Goal: Transaction & Acquisition: Purchase product/service

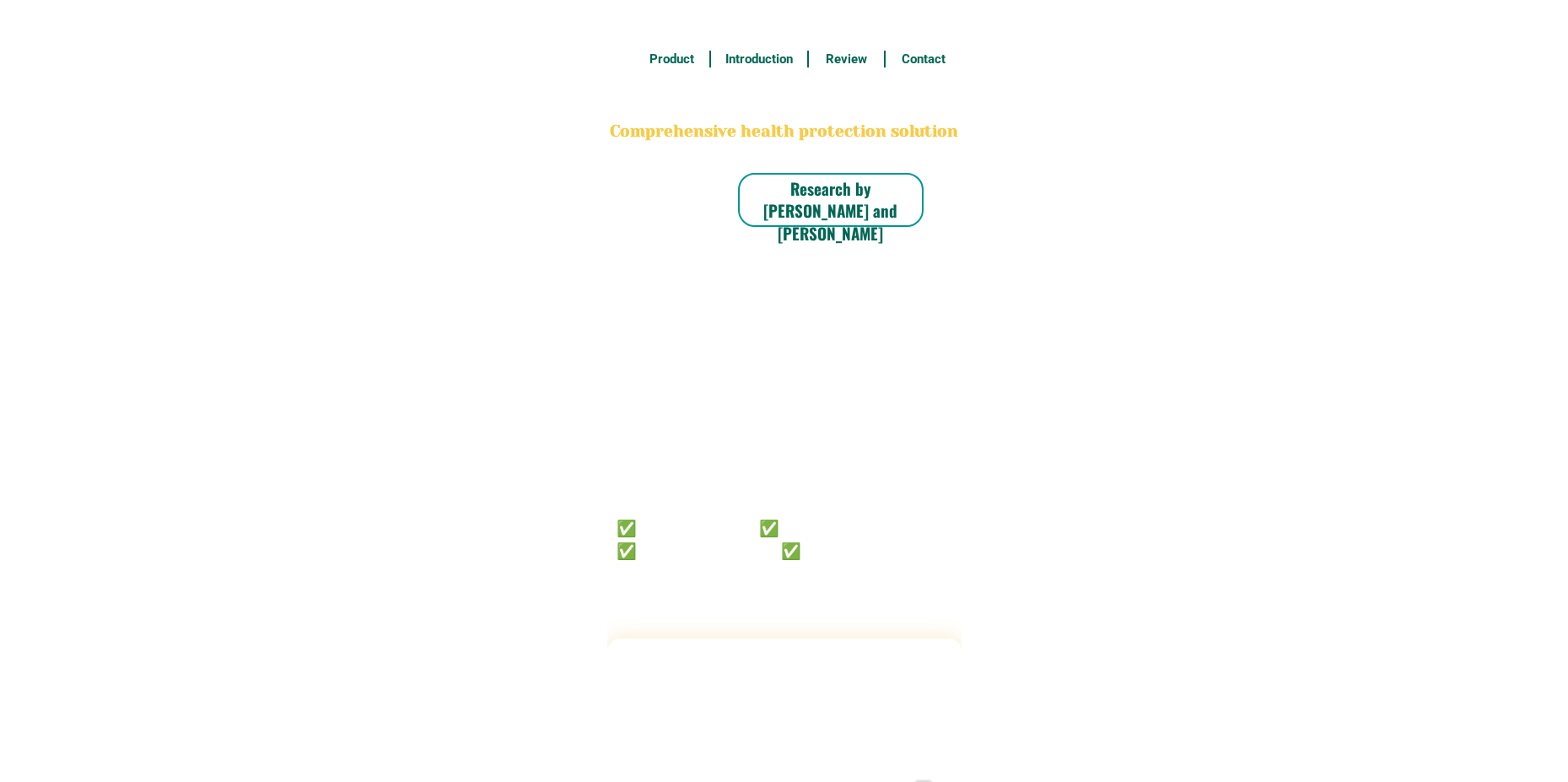
radio input "true"
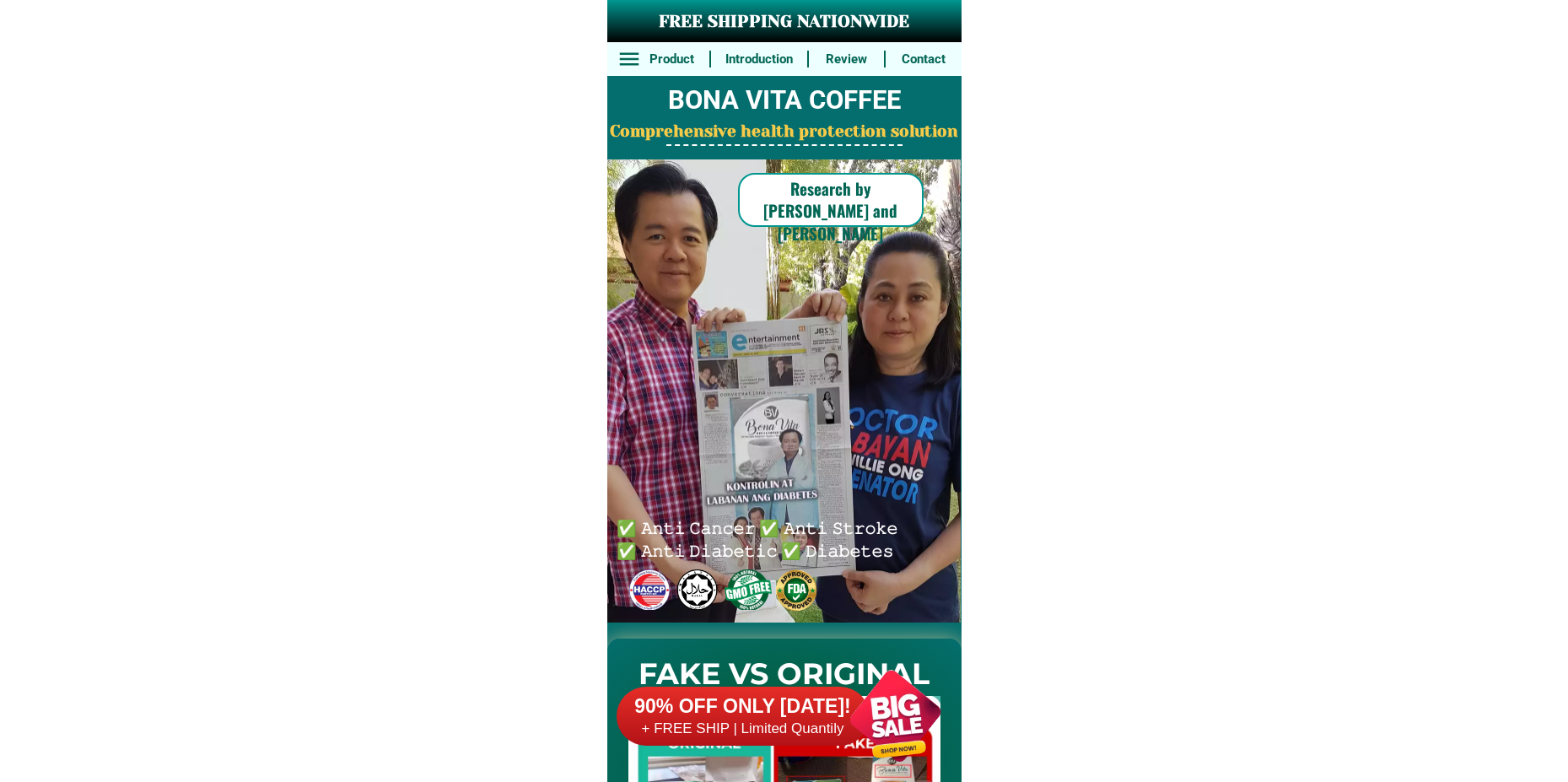
click at [881, 732] on div at bounding box center [895, 716] width 132 height 133
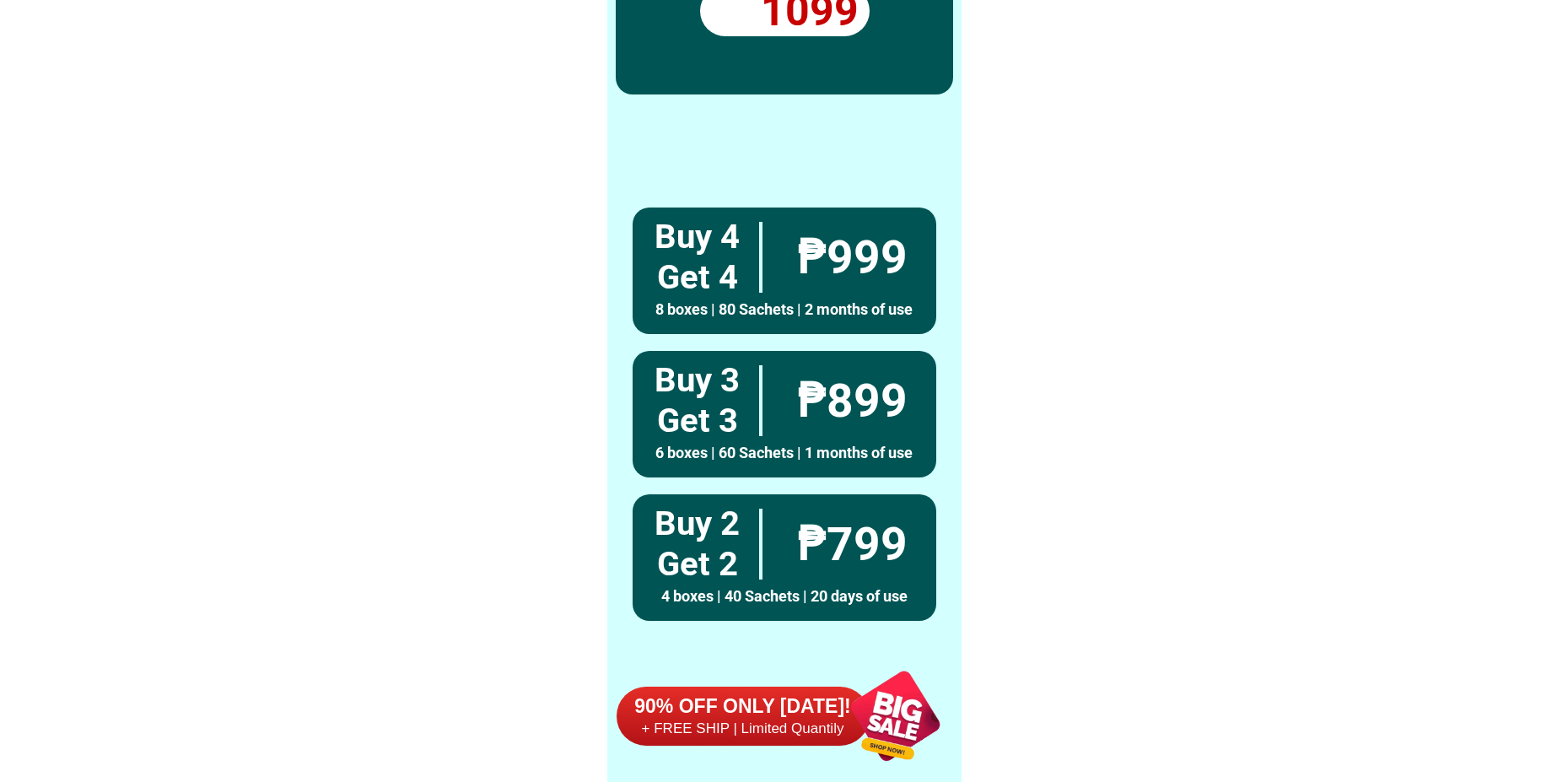
scroll to position [12405, 0]
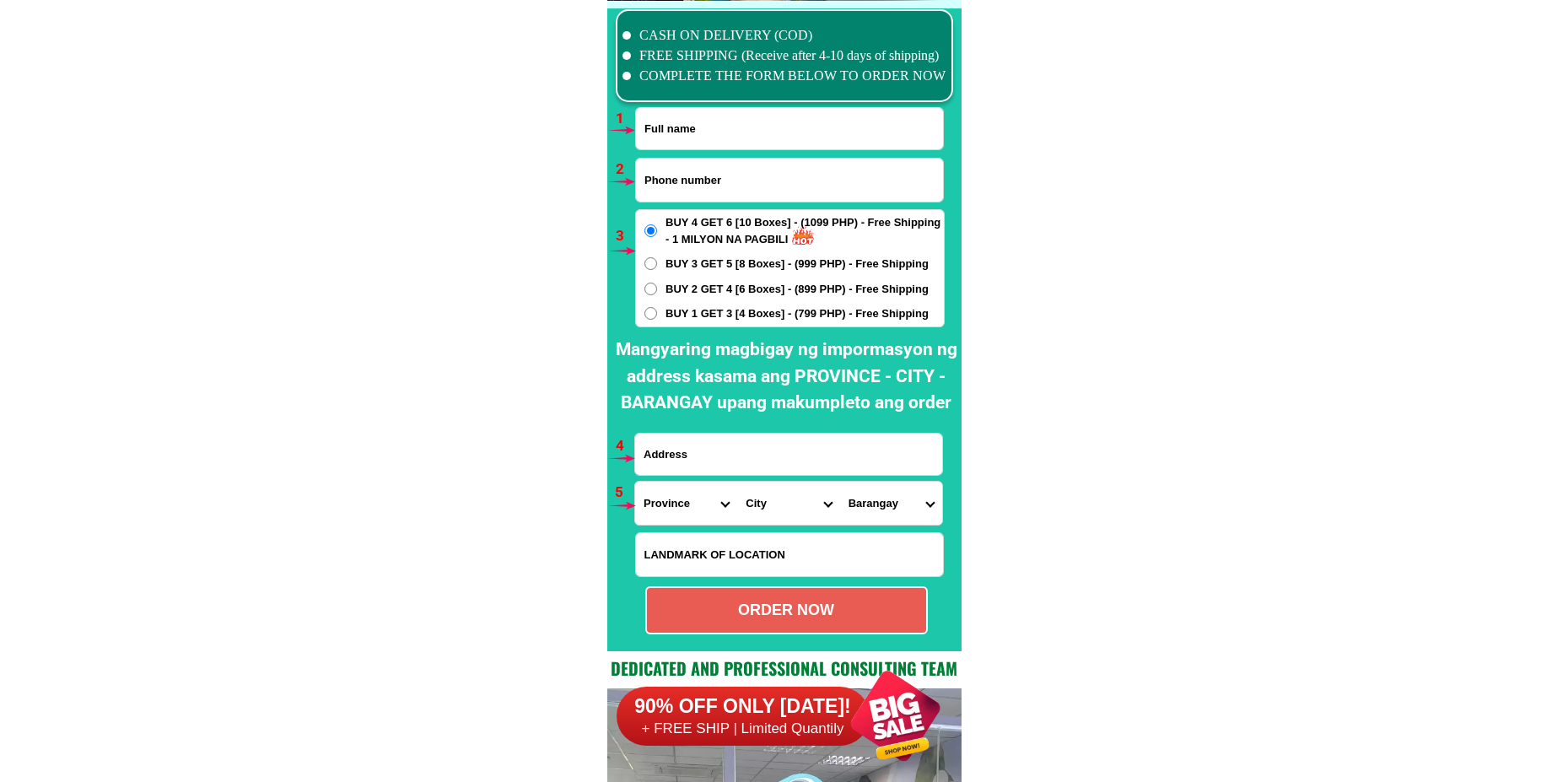
click at [757, 122] on input "Input full_name" at bounding box center [790, 128] width 307 height 41
paste input "[PERSON_NAME]"
type input "[PERSON_NAME]"
click at [751, 201] on div at bounding box center [790, 180] width 309 height 44
click at [723, 190] on input "Input phone_number" at bounding box center [790, 180] width 307 height 43
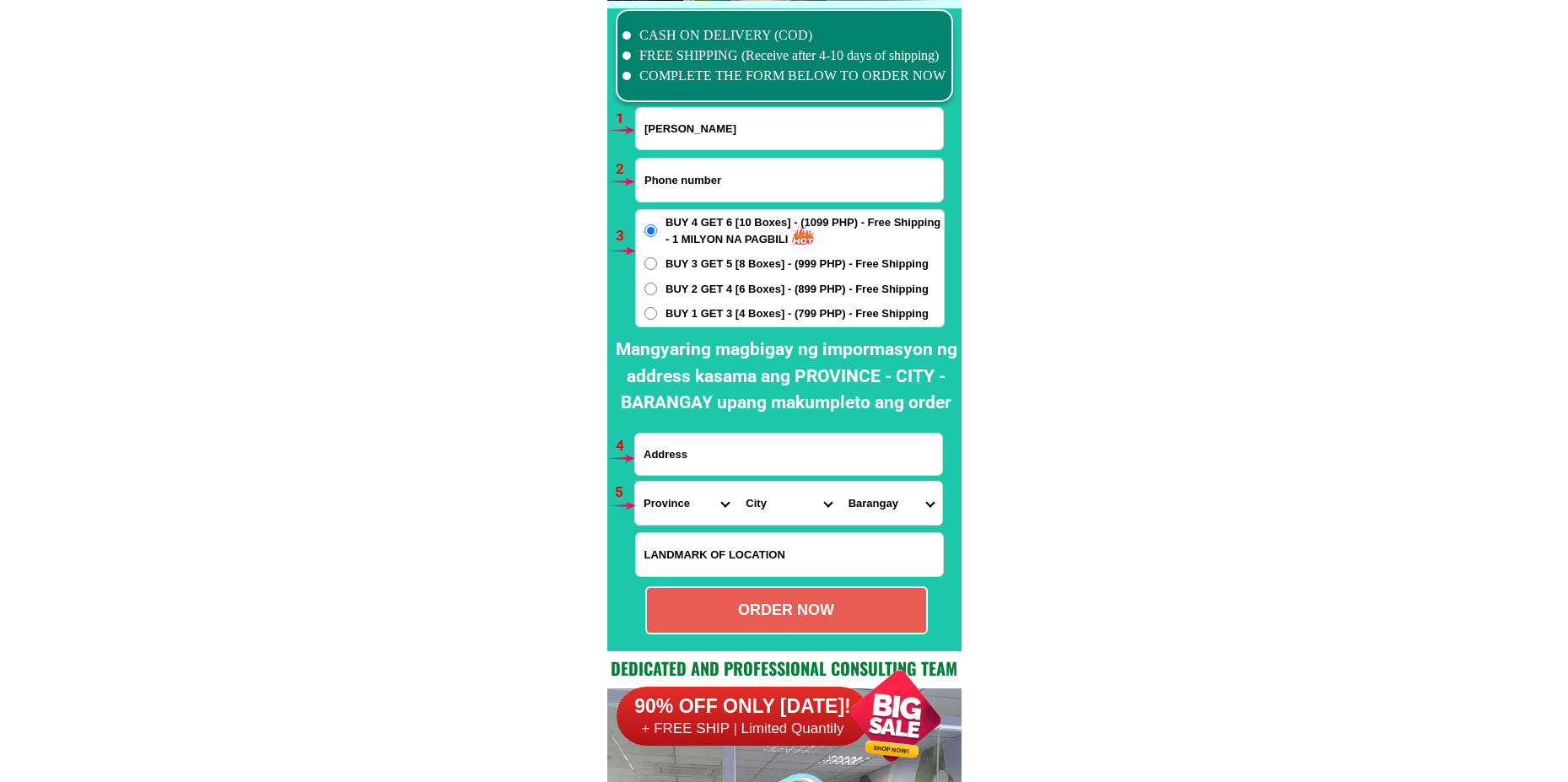
paste input "09679207227"
type input "09679207227"
click at [713, 275] on div "BUY 4 GET 6 [10 Boxes] - (1099 PHP) - Free Shipping - 1 MILYON NA PAGBILI BUY 3…" at bounding box center [790, 268] width 309 height 118
click at [698, 268] on span "BUY 3 GET 5 [8 Boxes] - (999 PHP) - Free Shipping" at bounding box center [797, 263] width 263 height 17
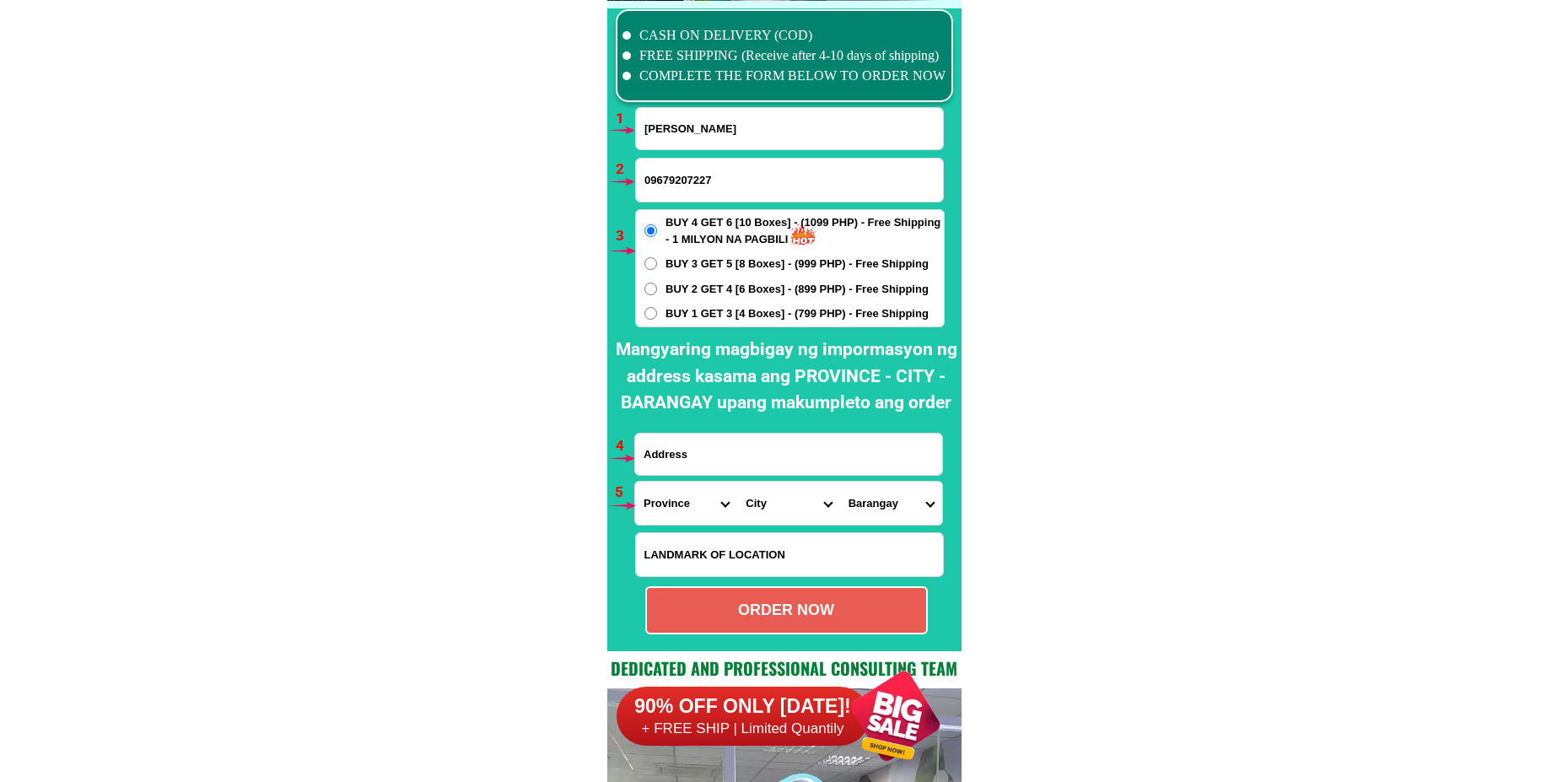
click at [657, 268] on input "BUY 3 GET 5 [8 Boxes] - (999 PHP) - Free Shipping" at bounding box center [650, 263] width 13 height 13
radio input "true"
click at [661, 237] on label "BUY 4 GET 6 [10 Boxes] - (1099 PHP) - Free Shipping - 1 MILYON NA PAGBILI" at bounding box center [790, 231] width 308 height 33
click at [657, 237] on input "BUY 4 GET 6 [10 Boxes] - (1099 PHP) - Free Shipping - 1 MILYON NA PAGBILI" at bounding box center [650, 230] width 13 height 13
radio input "true"
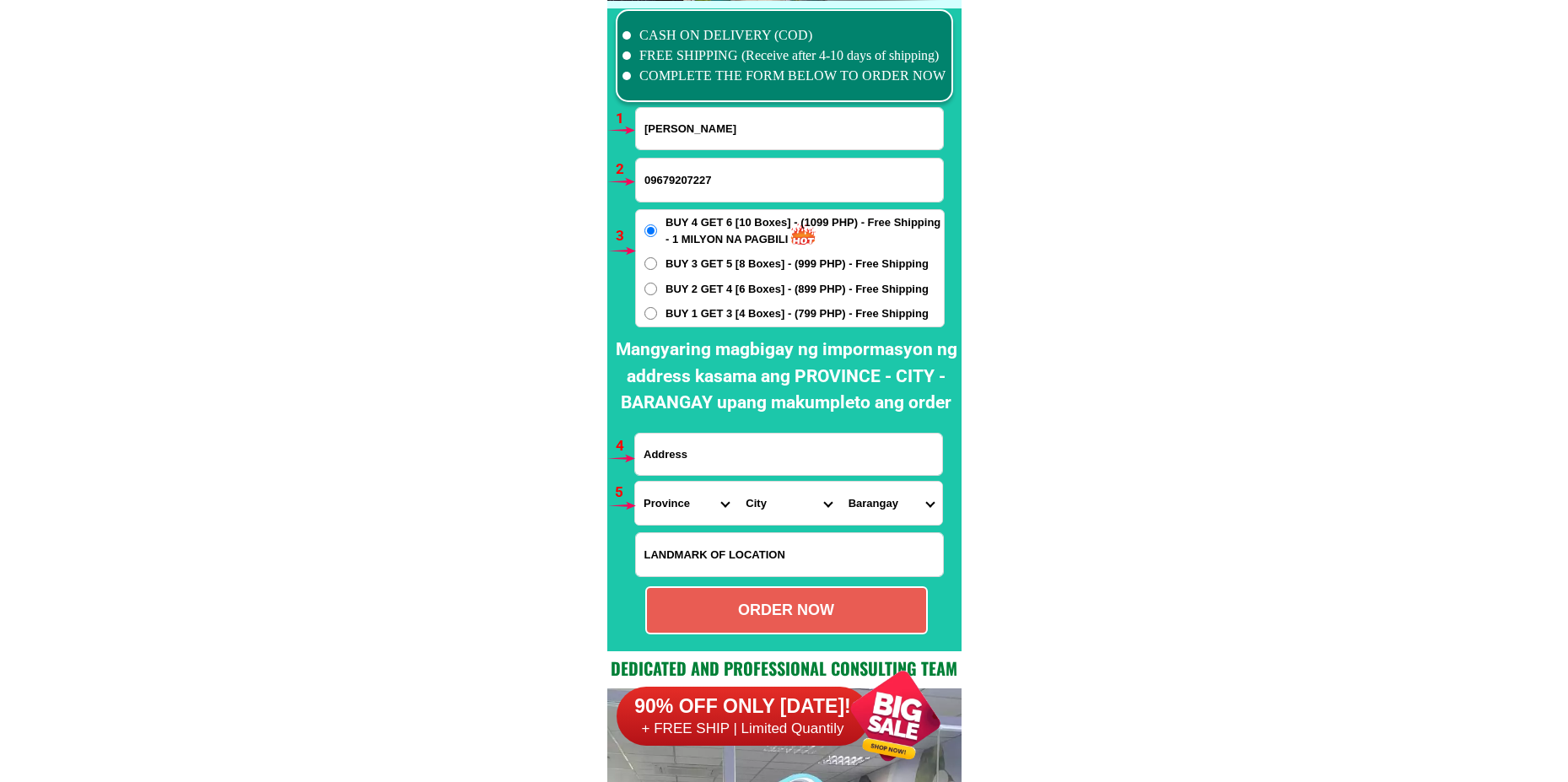
click at [655, 467] on input "Input address" at bounding box center [789, 453] width 307 height 41
paste input "mercy.diesto unit 7B.the enclave [GEOGRAPHIC_DATA]avenue.baranggay [GEOGRAPHIC_…"
type input "mercy.diesto unit 7B.the enclave [GEOGRAPHIC_DATA]avenue.baranggay [GEOGRAPHIC_…"
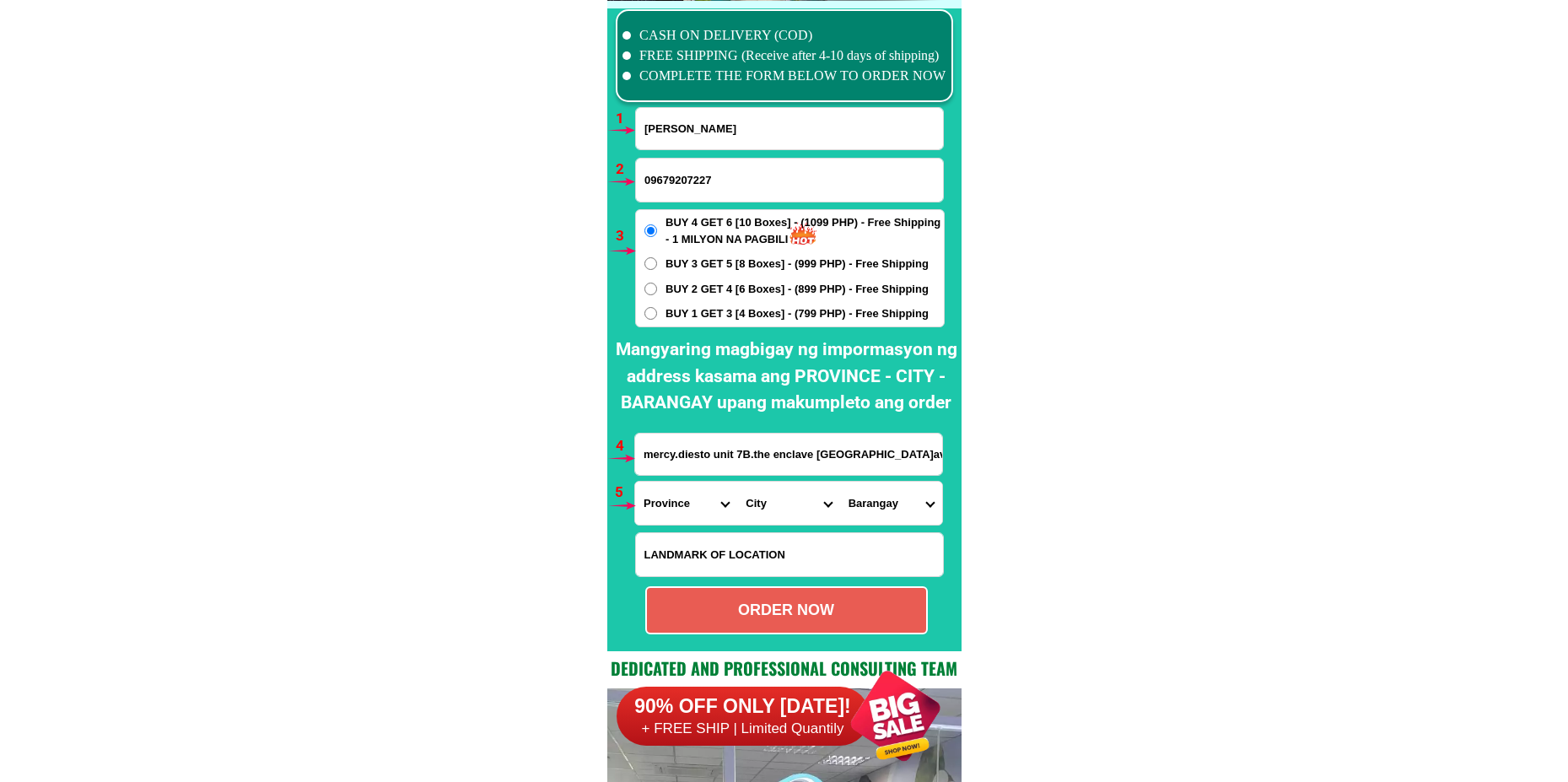
drag, startPoint x: 678, startPoint y: 517, endPoint x: 676, endPoint y: 504, distance: 13.2
click at [677, 513] on select "Province [GEOGRAPHIC_DATA] [GEOGRAPHIC_DATA] [GEOGRAPHIC_DATA] [GEOGRAPHIC_DATA…" at bounding box center [686, 502] width 102 height 43
select select "63_219"
click at [635, 481] on select "Province [GEOGRAPHIC_DATA] [GEOGRAPHIC_DATA] [GEOGRAPHIC_DATA] [GEOGRAPHIC_DATA…" at bounding box center [686, 502] width 102 height 43
drag, startPoint x: 786, startPoint y: 520, endPoint x: 778, endPoint y: 507, distance: 15.3
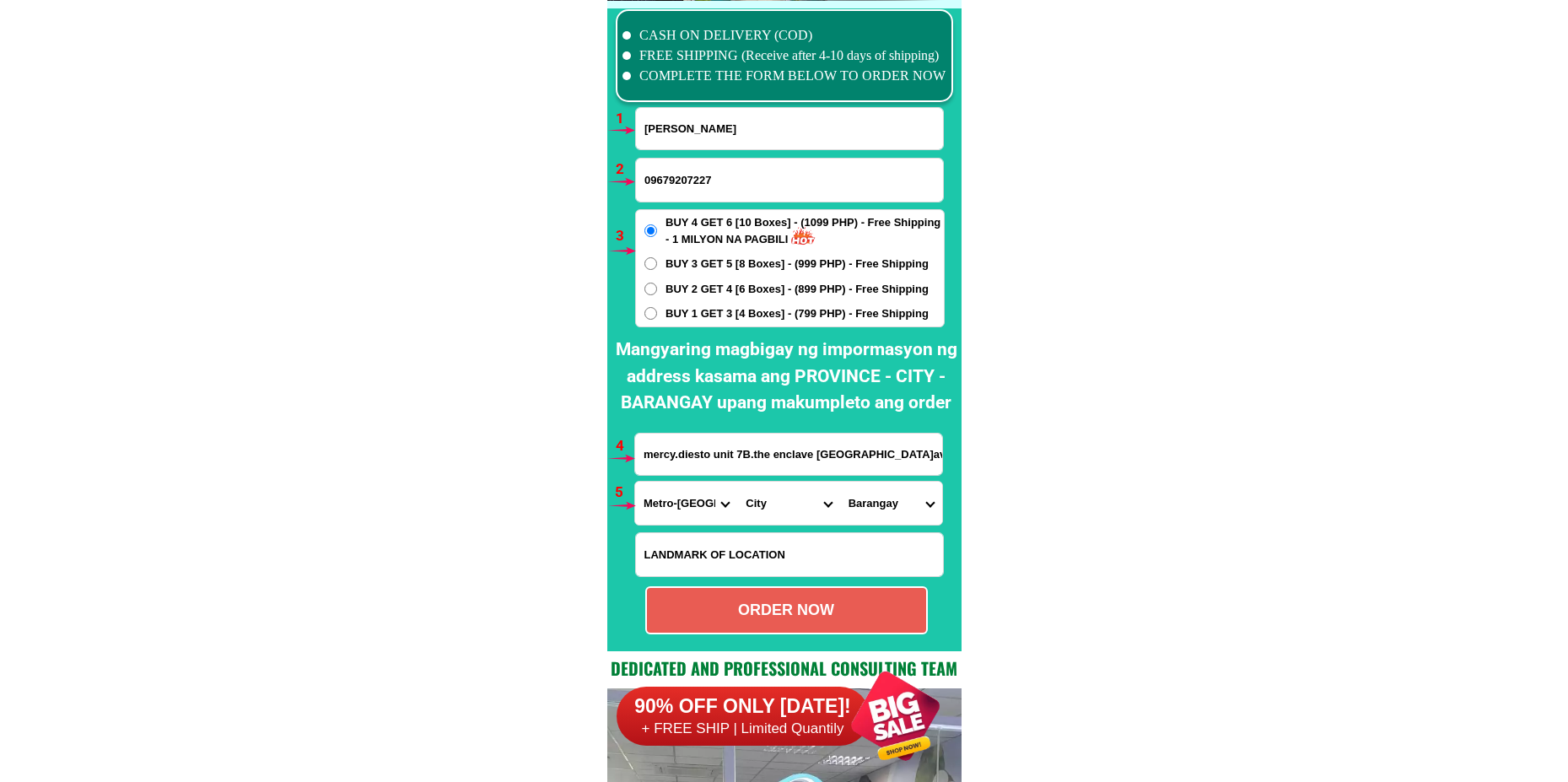
click at [784, 516] on select "City [GEOGRAPHIC_DATA] [GEOGRAPHIC_DATA] [GEOGRAPHIC_DATA] [GEOGRAPHIC_DATA]-ci…" at bounding box center [788, 502] width 102 height 43
select select "63_2194070"
click at [737, 481] on select "City [GEOGRAPHIC_DATA] [GEOGRAPHIC_DATA] [GEOGRAPHIC_DATA] [GEOGRAPHIC_DATA]-ci…" at bounding box center [788, 502] width 102 height 43
click at [898, 505] on select "Barangay [PERSON_NAME] [PERSON_NAME] [PERSON_NAME] Bagbag Bago bantay Bagong li…" at bounding box center [891, 502] width 102 height 43
select select "63_219407013514"
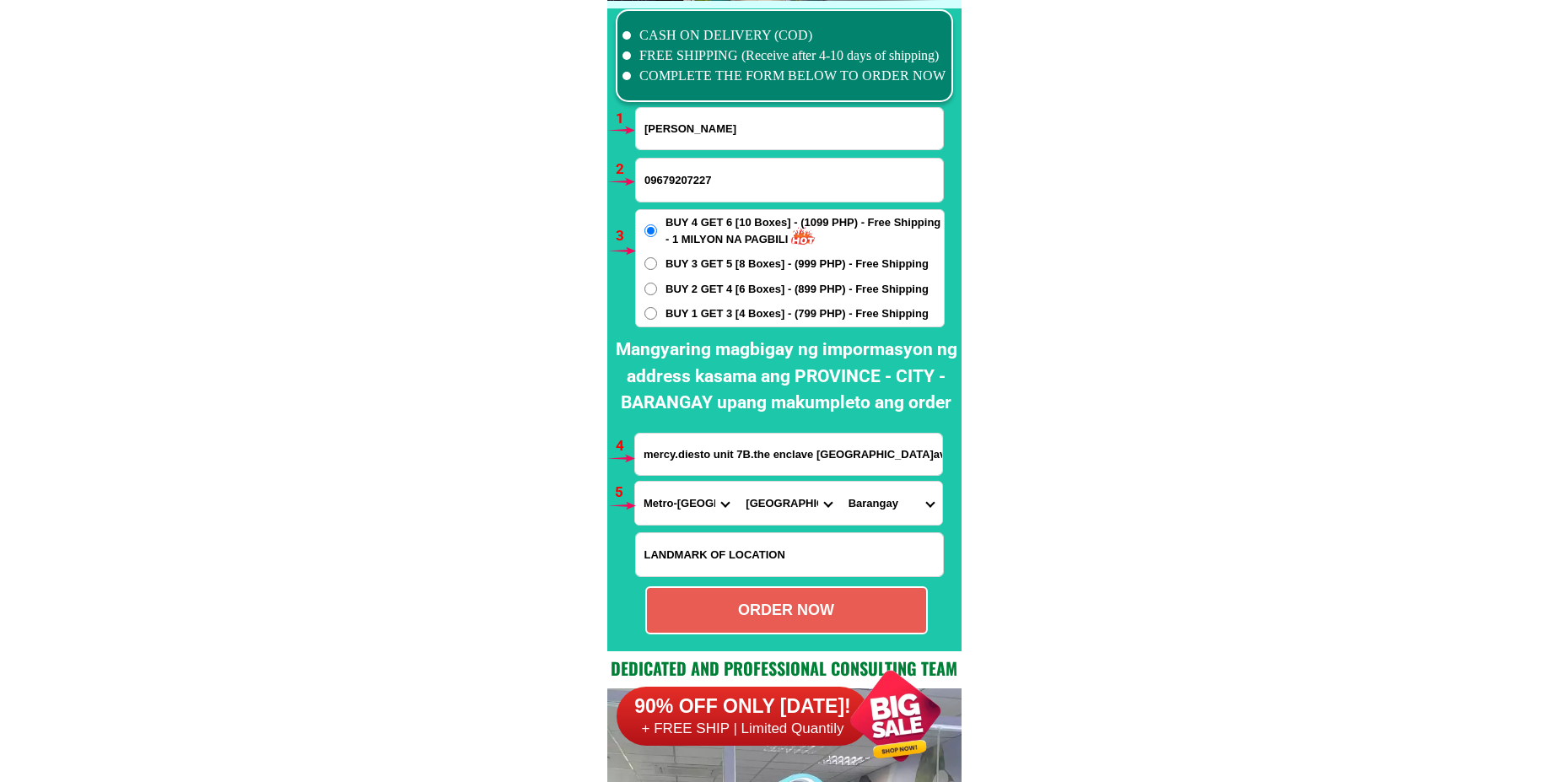
click at [840, 481] on select "Barangay [PERSON_NAME] [PERSON_NAME] [PERSON_NAME] Bagbag Bago bantay Bagong li…" at bounding box center [891, 502] width 102 height 43
click at [795, 607] on div "ORDER NOW" at bounding box center [786, 610] width 279 height 23
radio input "true"
click at [689, 119] on input "Input full_name" at bounding box center [790, 128] width 307 height 41
paste input "Revenera Cui"
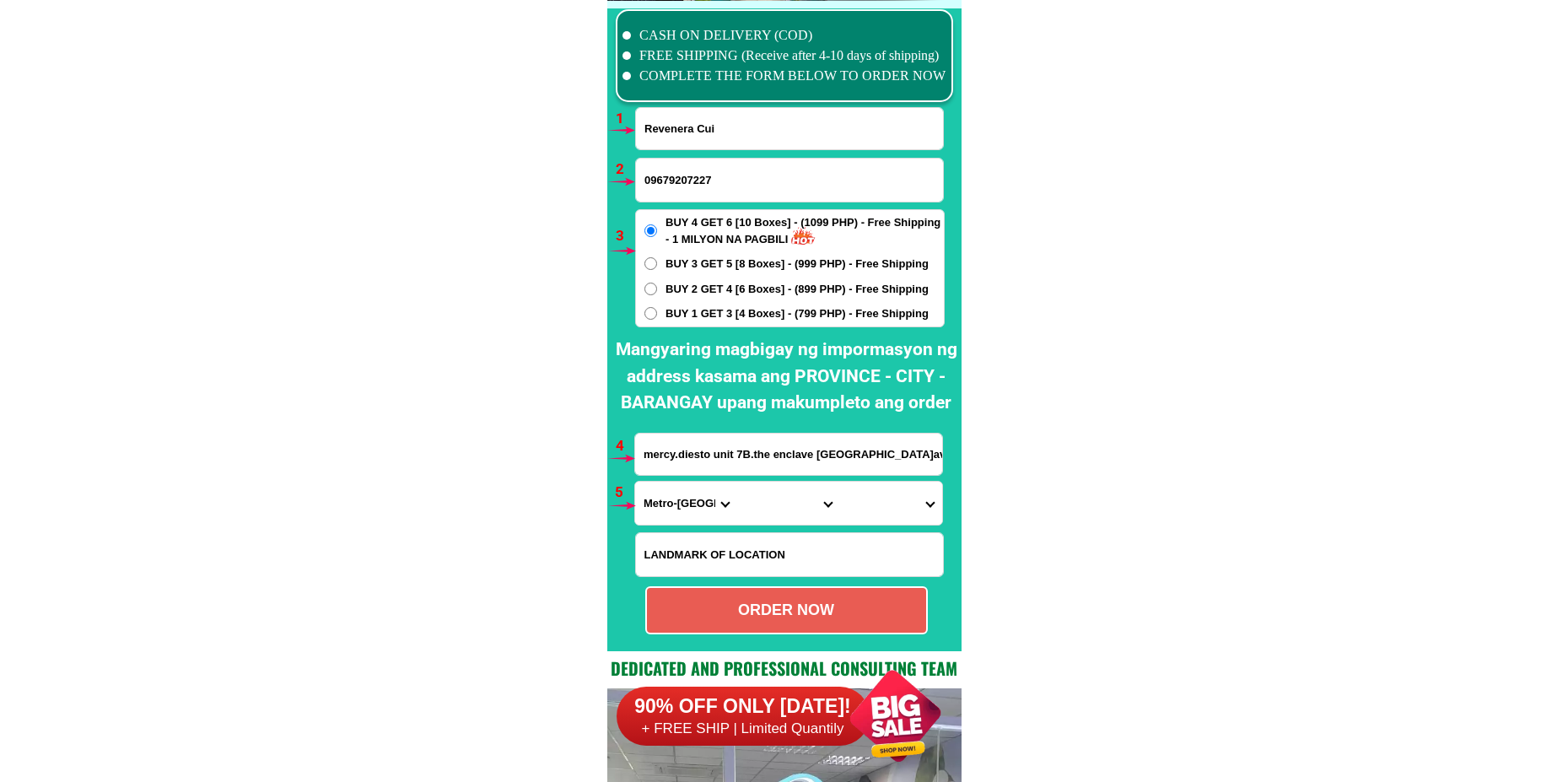
type input "Revenera Cui"
click at [687, 194] on input "09679207227" at bounding box center [790, 180] width 307 height 43
paste input "09497819502"
type input "09497819502"
click at [663, 312] on label "BUY 1 GET 3 [4 Boxes] - (799 PHP) - Free Shipping" at bounding box center [790, 313] width 308 height 17
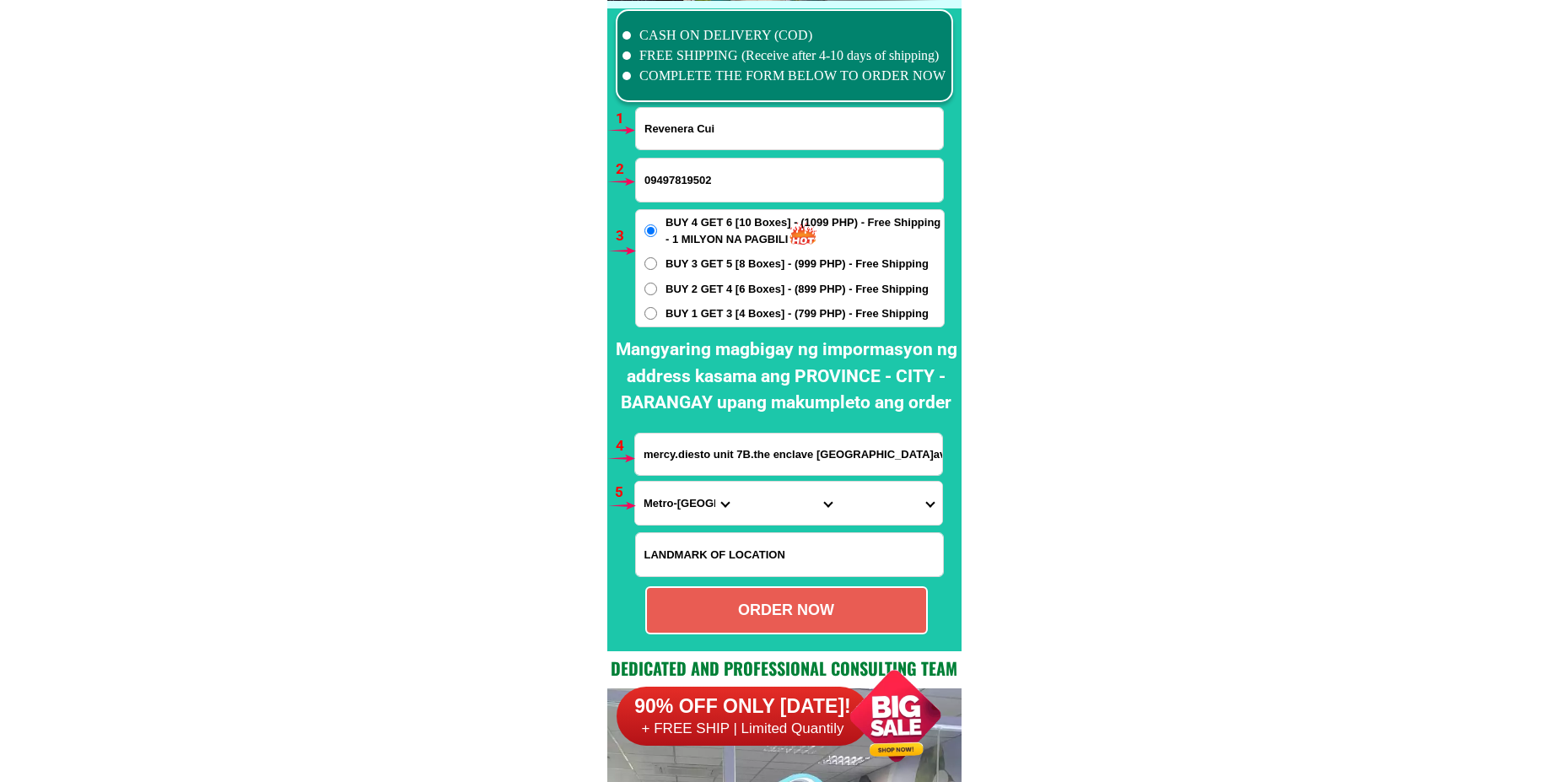
click at [657, 312] on input "BUY 1 GET 3 [4 Boxes] - (799 PHP) - Free Shipping" at bounding box center [650, 313] width 13 height 13
radio input "true"
click at [784, 449] on input "mercy.diesto unit 7B.the enclave [GEOGRAPHIC_DATA]avenue.baranggay [GEOGRAPHIC_…" at bounding box center [789, 453] width 307 height 41
paste input "Fort Pikit Pikit Cotabato Beside the public [GEOGRAPHIC_DATA]"
type input "Fort Pikit Pikit Cotabato Beside the public [GEOGRAPHIC_DATA]"
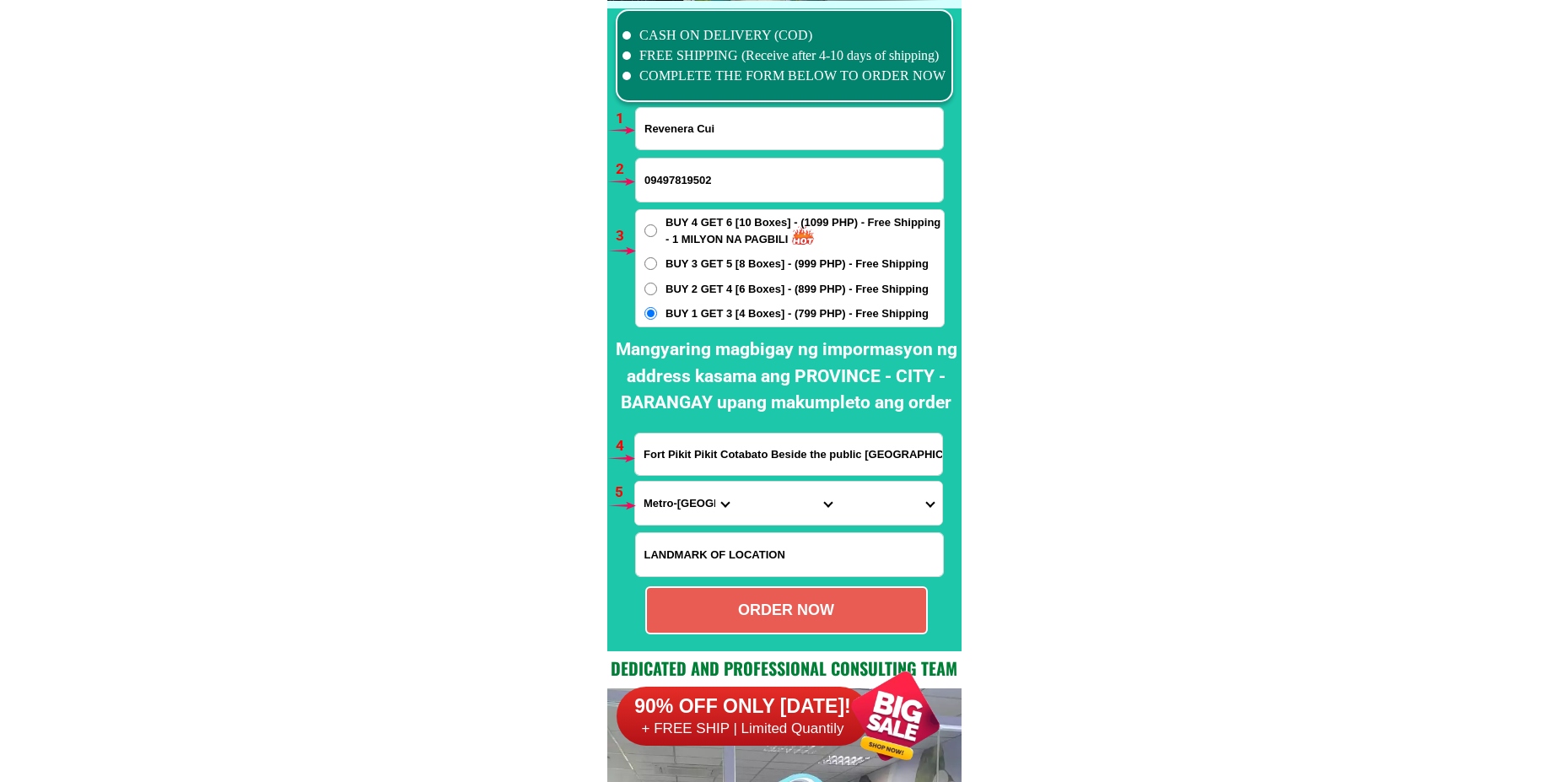
drag, startPoint x: 696, startPoint y: 507, endPoint x: 690, endPoint y: 496, distance: 12.5
click at [694, 507] on select "Province [GEOGRAPHIC_DATA] [GEOGRAPHIC_DATA] [GEOGRAPHIC_DATA] [GEOGRAPHIC_DATA…" at bounding box center [686, 502] width 102 height 43
select select "63_170"
click at [635, 481] on select "Province [GEOGRAPHIC_DATA] [GEOGRAPHIC_DATA] [GEOGRAPHIC_DATA] [GEOGRAPHIC_DATA…" at bounding box center [686, 502] width 102 height 43
drag, startPoint x: 766, startPoint y: 512, endPoint x: 766, endPoint y: 498, distance: 14.0
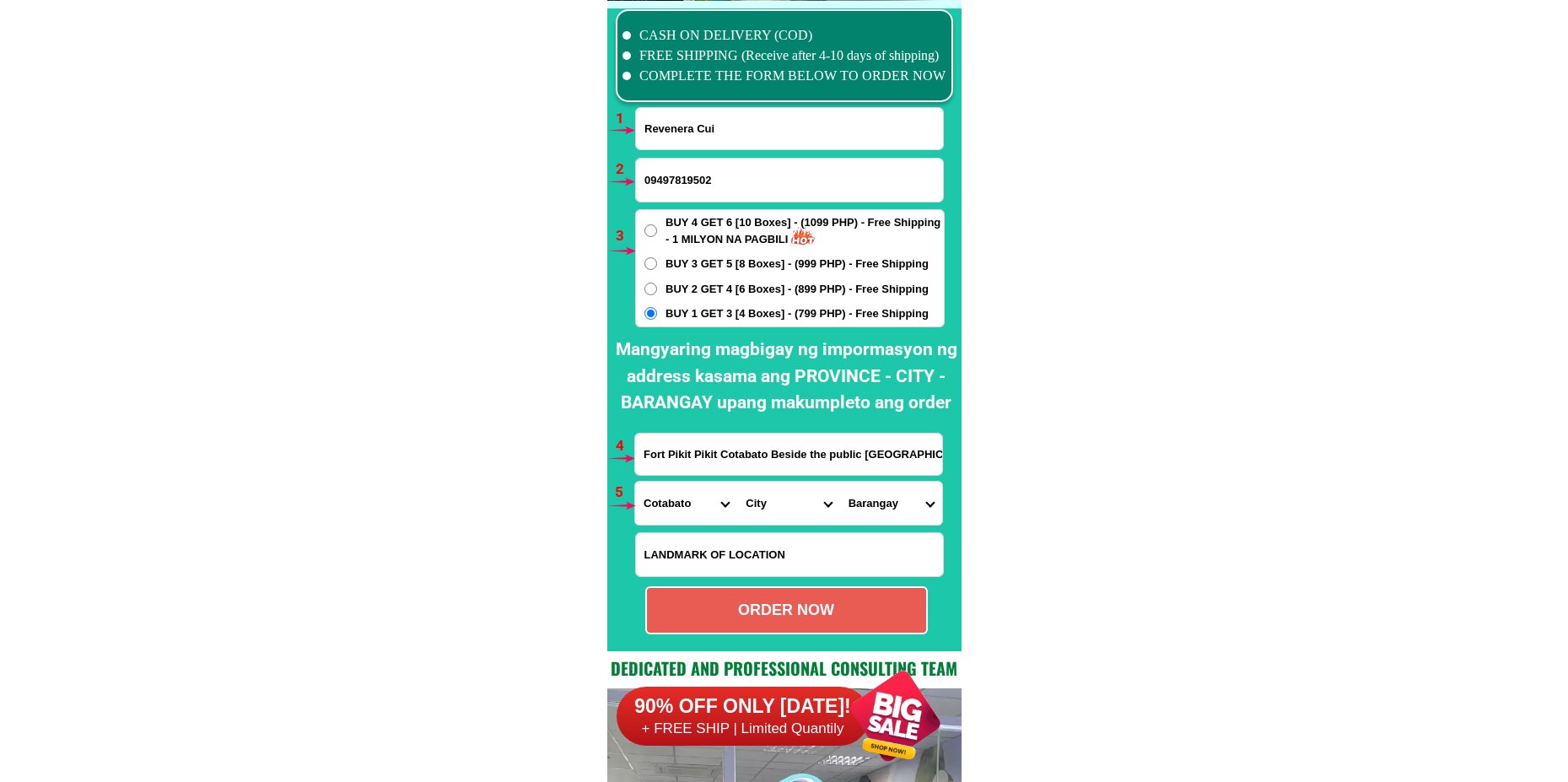
click at [766, 511] on select "City Alamada Aleosan Antipas Arakan Banisilan [GEOGRAPHIC_DATA]-city [GEOGRAPHI…" at bounding box center [788, 502] width 102 height 43
select select "63_1705987"
click at [737, 481] on select "City Alamada Aleosan Antipas Arakan Banisilan [GEOGRAPHIC_DATA]-city [GEOGRAPHI…" at bounding box center [788, 502] width 102 height 43
click at [874, 499] on select "[GEOGRAPHIC_DATA] (bagoinged) Balabak Balatican Balong Balungis Barungis [GEOGR…" at bounding box center [891, 502] width 102 height 43
select select "63_17059877026"
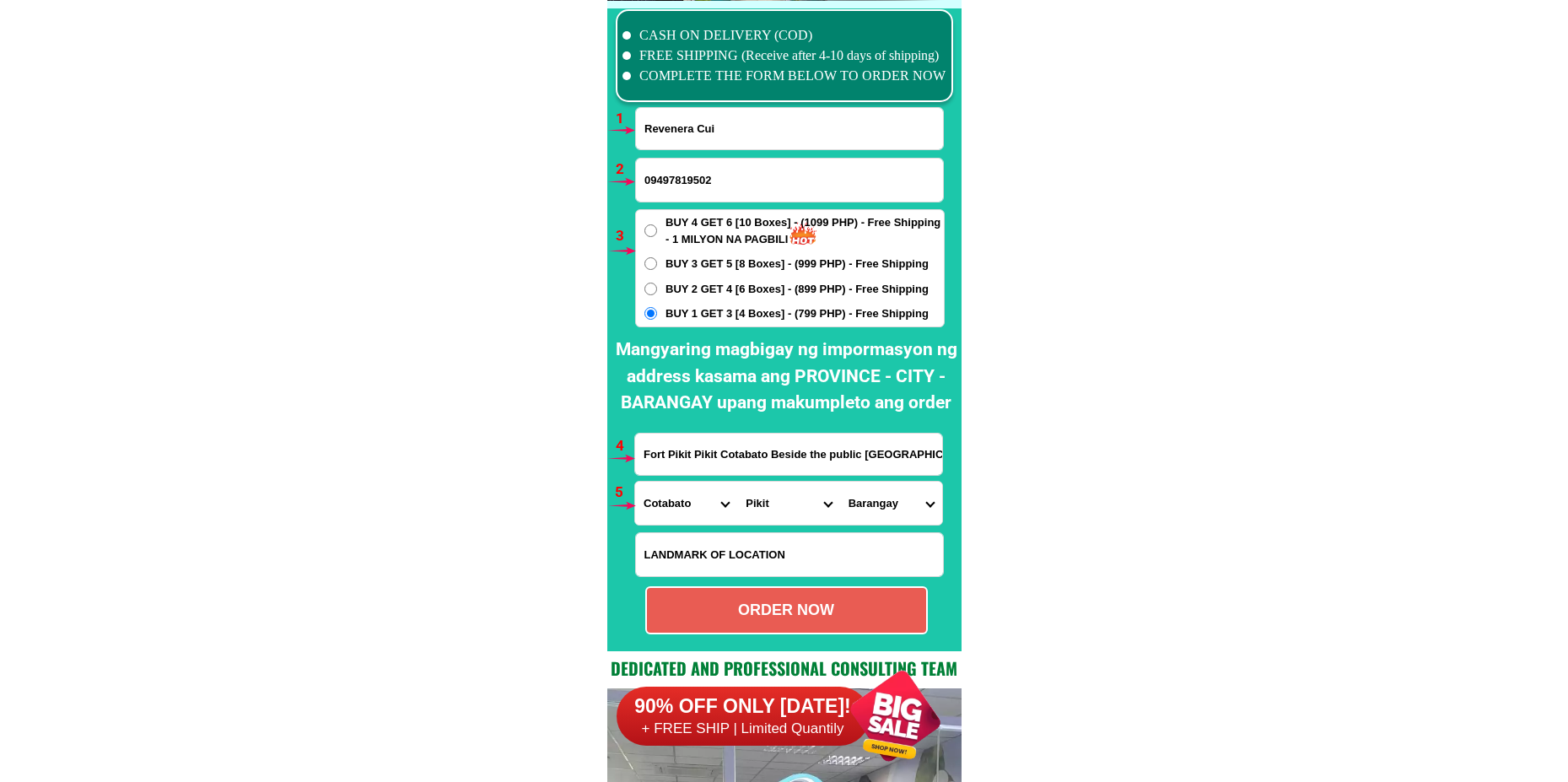
click at [840, 481] on select "[GEOGRAPHIC_DATA] (bagoinged) Balabak Balatican Balong Balungis Barungis [GEOGR…" at bounding box center [891, 502] width 102 height 43
click at [796, 596] on div "ORDER NOW" at bounding box center [786, 609] width 282 height 48
radio input "true"
click at [703, 133] on input "Revenera Cui" at bounding box center [790, 128] width 307 height 41
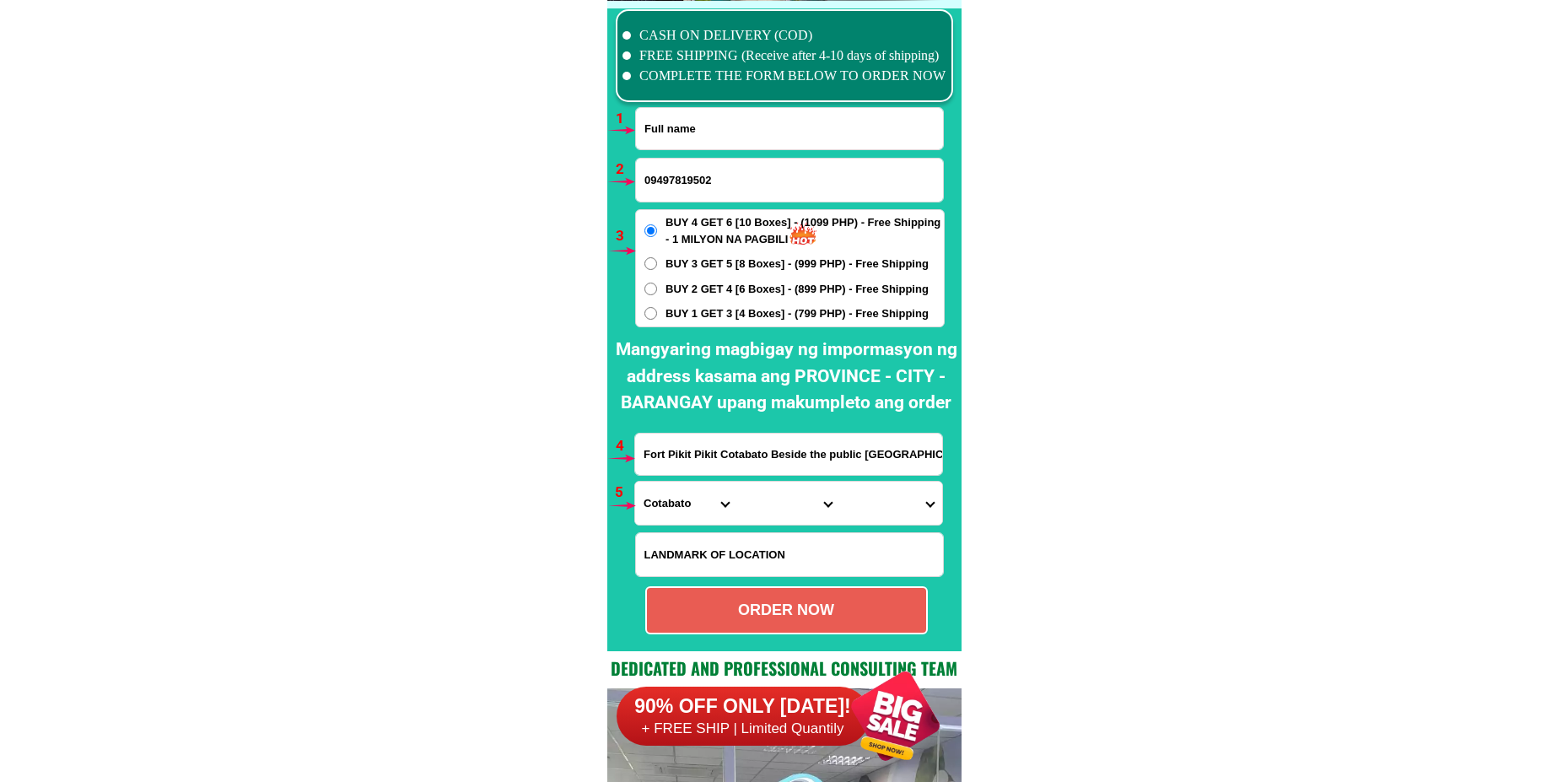
paste input "[PERSON_NAME]"
type input "[PERSON_NAME]"
click at [694, 456] on input "Fort Pikit Pikit Cotabato Beside the public [GEOGRAPHIC_DATA]" at bounding box center [789, 453] width 307 height 41
paste input "[PERSON_NAME] LSabio67 makaturing St Barangka ItaasMadaluyong Metro Manola"
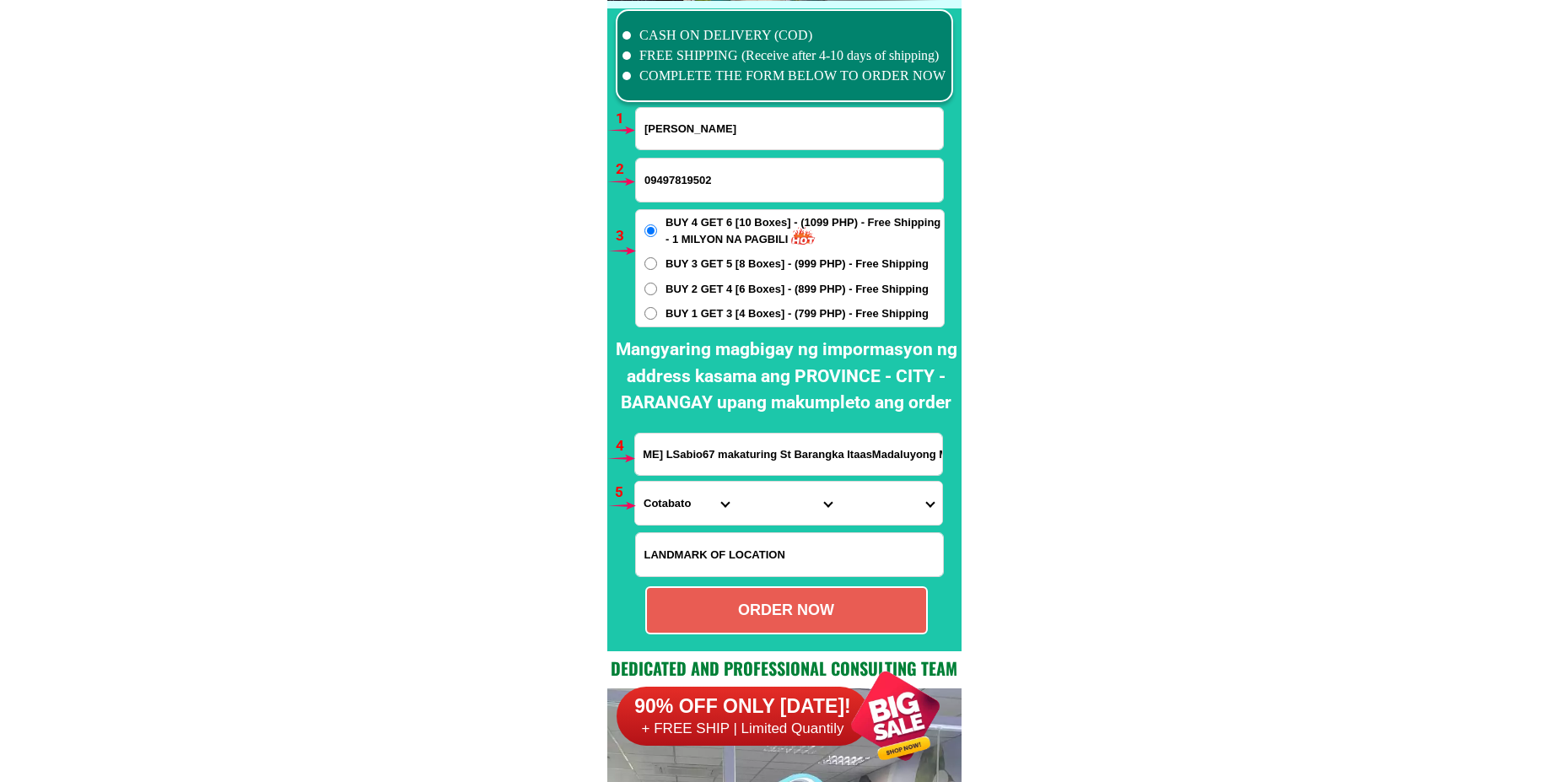
type input "[PERSON_NAME] LSabio67 makaturing St Barangka ItaasMadaluyong Metro Manola"
click at [697, 185] on input "09497819502" at bounding box center [790, 180] width 307 height 43
paste input "09107857774"
type input "09107857774"
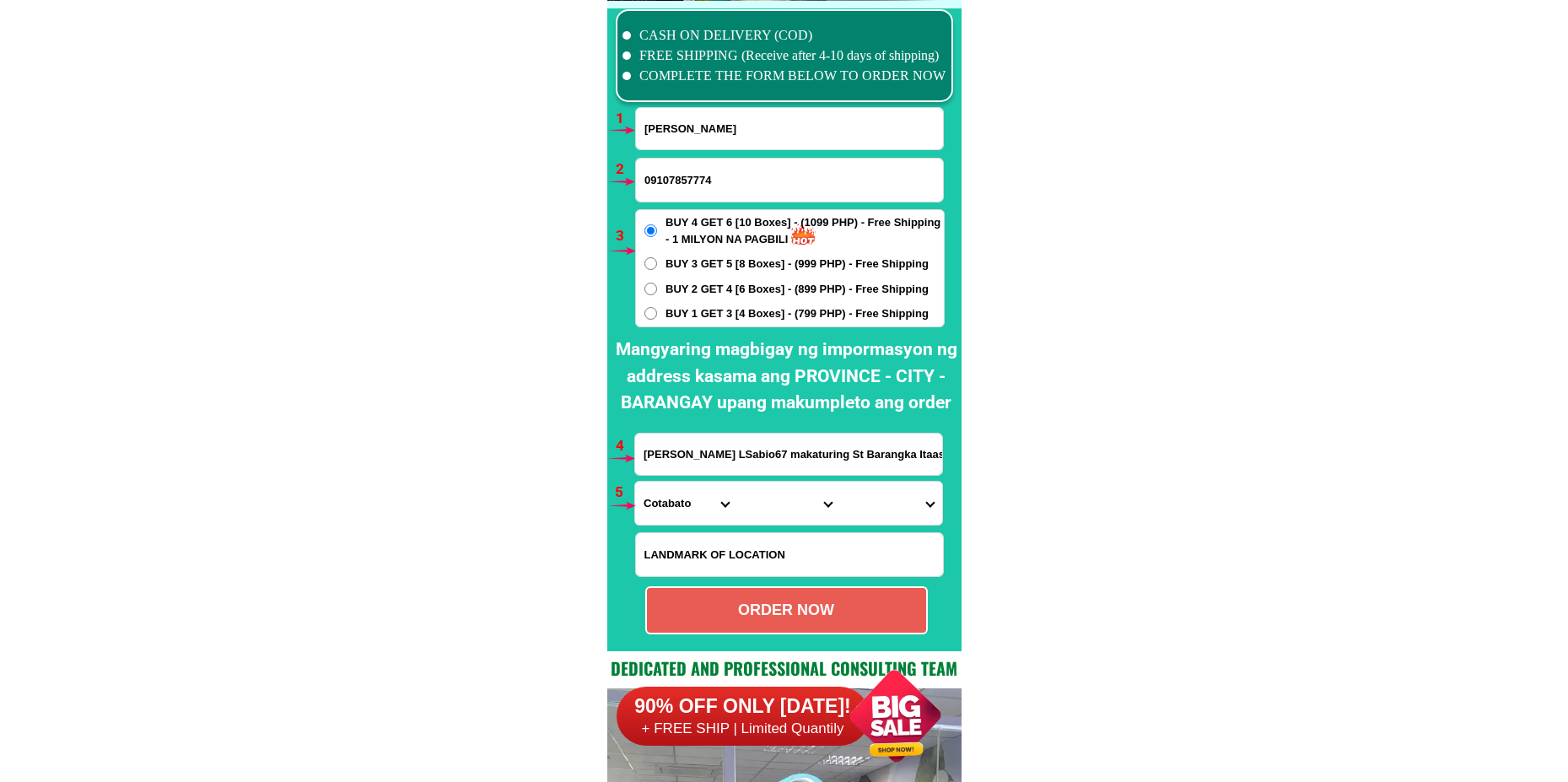
click at [681, 316] on span "BUY 1 GET 3 [4 Boxes] - (799 PHP) - Free Shipping" at bounding box center [797, 313] width 263 height 17
click at [657, 316] on input "BUY 1 GET 3 [4 Boxes] - (799 PHP) - Free Shipping" at bounding box center [650, 313] width 13 height 13
radio input "true"
click at [675, 497] on select "Province [GEOGRAPHIC_DATA] [GEOGRAPHIC_DATA] [GEOGRAPHIC_DATA] [GEOGRAPHIC_DATA…" at bounding box center [686, 502] width 102 height 43
click at [635, 481] on select "Province [GEOGRAPHIC_DATA] [GEOGRAPHIC_DATA] [GEOGRAPHIC_DATA] [GEOGRAPHIC_DATA…" at bounding box center [686, 502] width 102 height 43
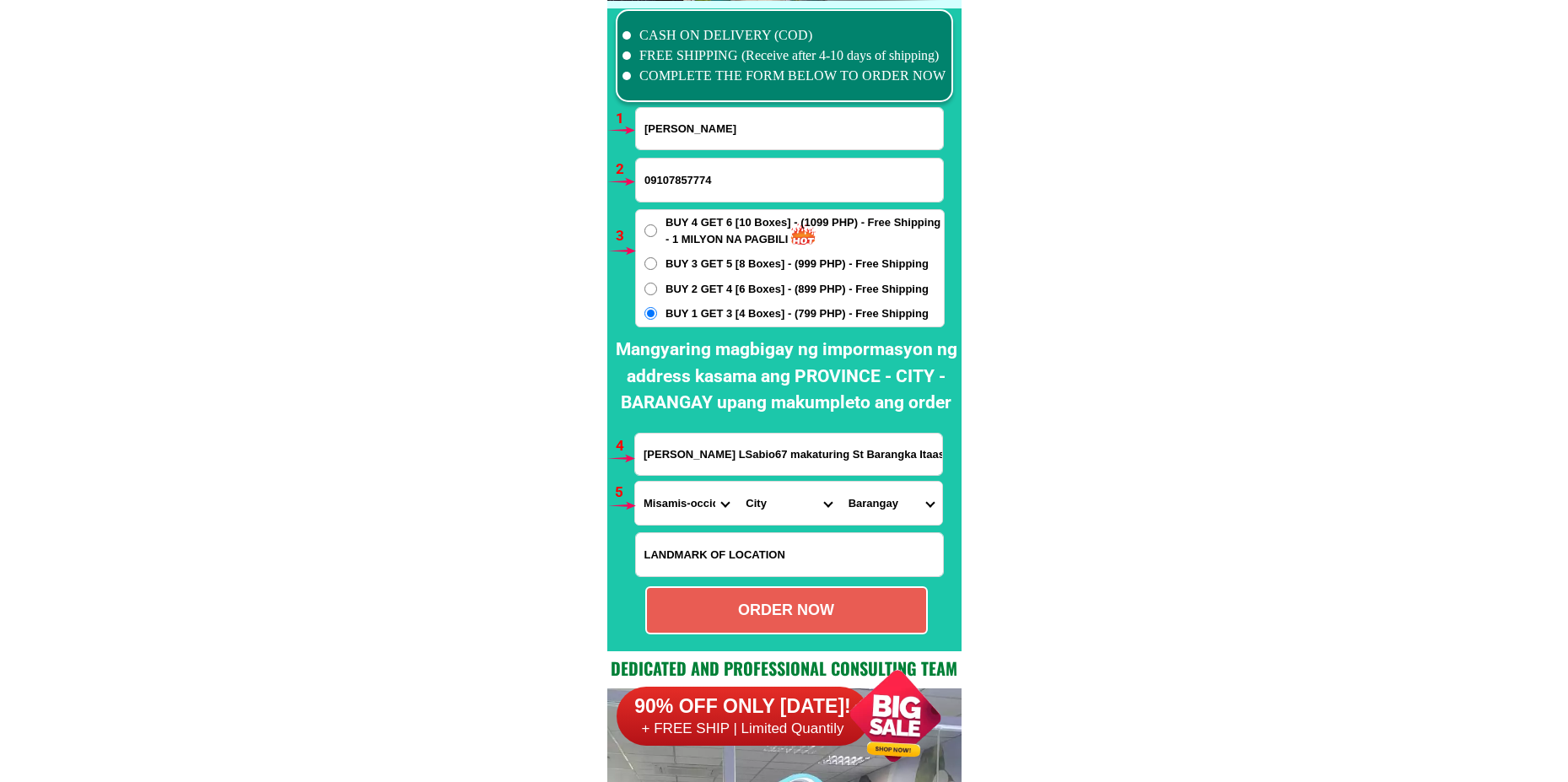
click at [669, 515] on select "Province [GEOGRAPHIC_DATA] [GEOGRAPHIC_DATA] [GEOGRAPHIC_DATA] [GEOGRAPHIC_DATA…" at bounding box center [686, 502] width 102 height 43
select select "63_219"
click at [635, 481] on select "Province [GEOGRAPHIC_DATA] [GEOGRAPHIC_DATA] [GEOGRAPHIC_DATA] [GEOGRAPHIC_DATA…" at bounding box center [686, 502] width 102 height 43
drag, startPoint x: 786, startPoint y: 507, endPoint x: 785, endPoint y: 491, distance: 16.0
click at [785, 507] on select "City [GEOGRAPHIC_DATA] [GEOGRAPHIC_DATA] [GEOGRAPHIC_DATA] [GEOGRAPHIC_DATA]-ci…" at bounding box center [788, 502] width 102 height 43
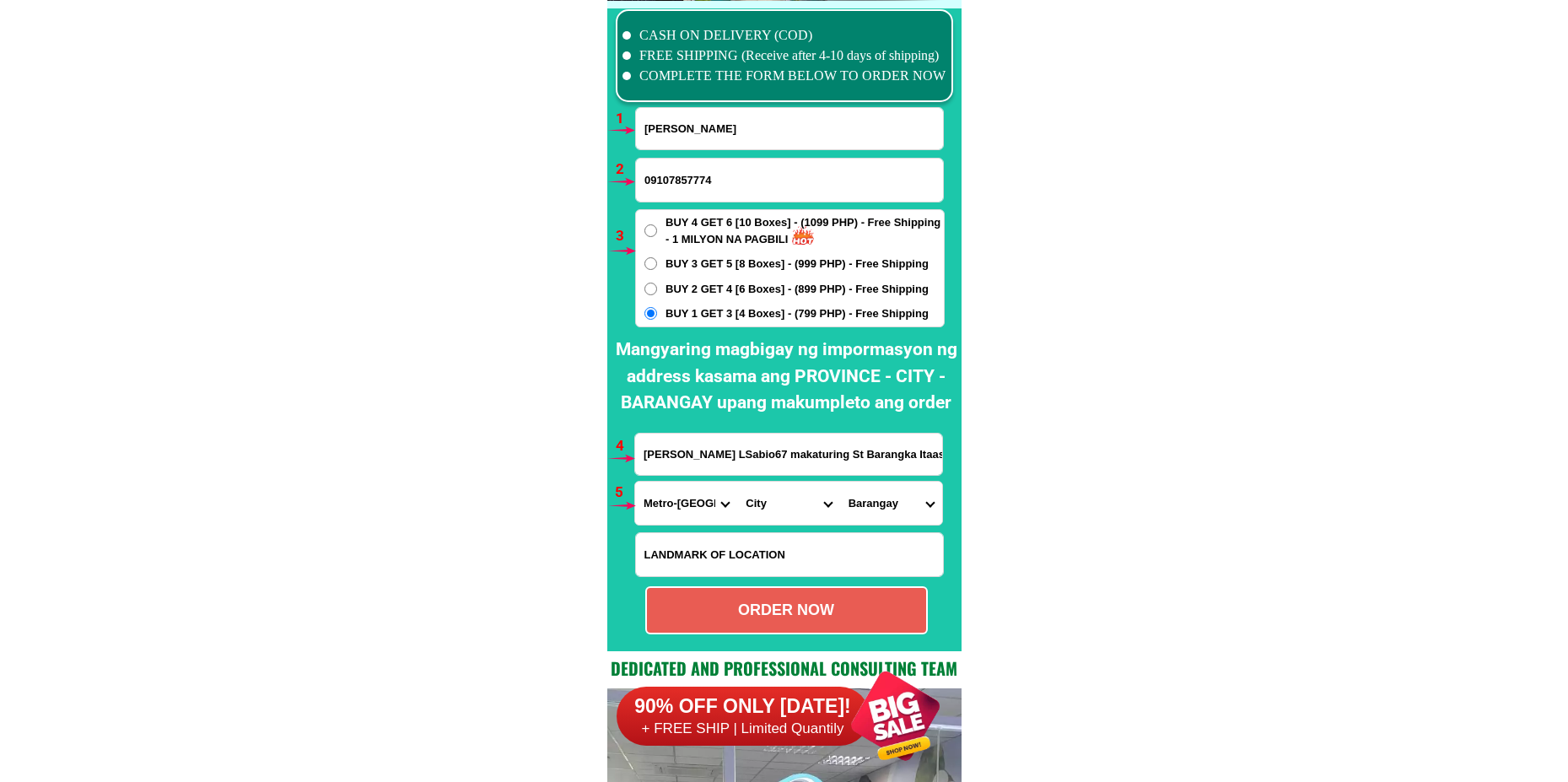
select select "63_2197698"
click at [737, 481] on select "City [GEOGRAPHIC_DATA] [GEOGRAPHIC_DATA] [GEOGRAPHIC_DATA] [GEOGRAPHIC_DATA]-ci…" at bounding box center [788, 502] width 102 height 43
click at [879, 505] on select "Barangay Addition hills [GEOGRAPHIC_DATA] [GEOGRAPHIC_DATA] [GEOGRAPHIC_DATA] […" at bounding box center [891, 502] width 102 height 43
select select "63_21976981786"
click at [840, 481] on select "Barangay Addition hills [GEOGRAPHIC_DATA] [GEOGRAPHIC_DATA] [GEOGRAPHIC_DATA] […" at bounding box center [891, 502] width 102 height 43
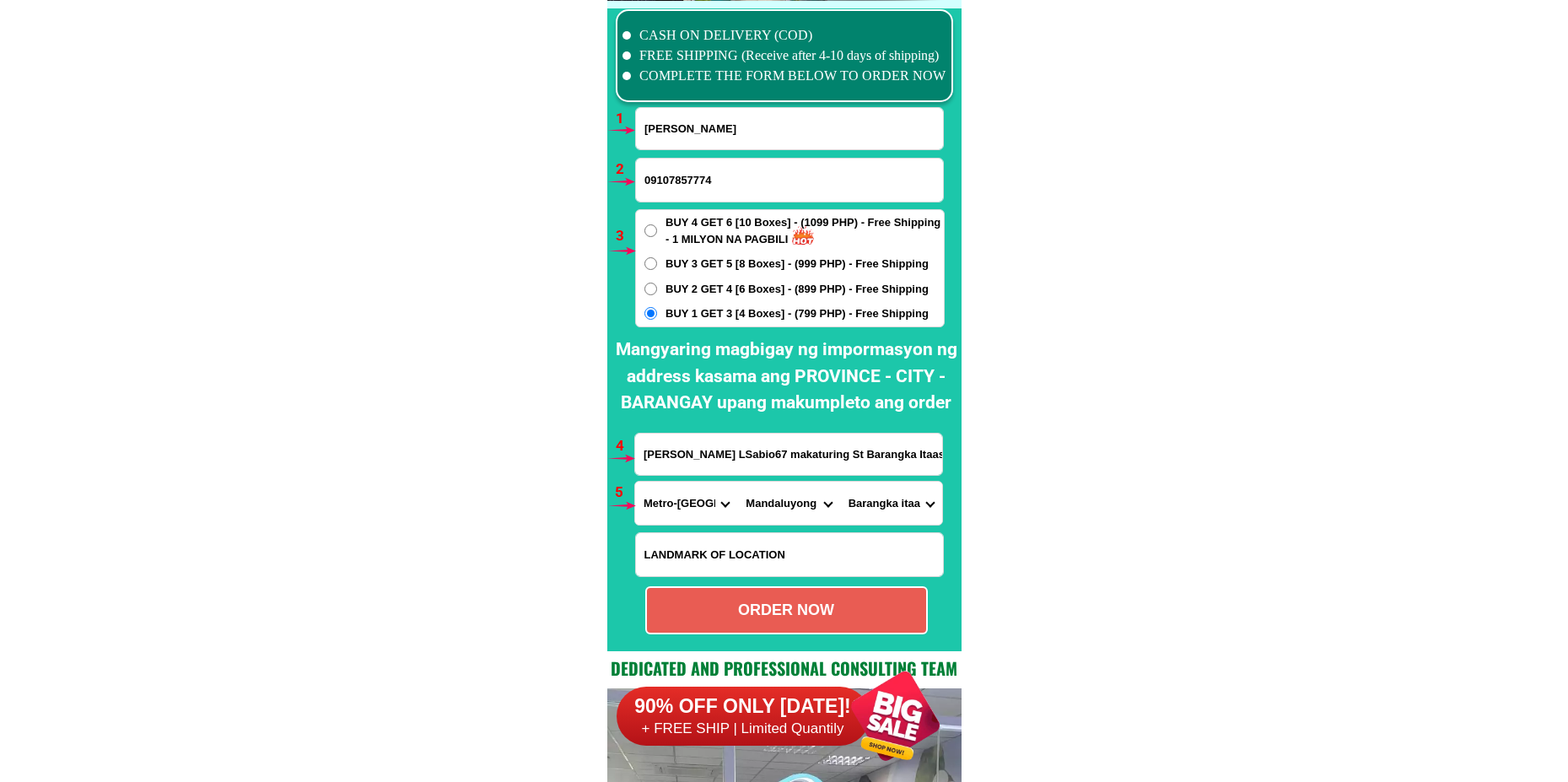
click at [909, 506] on select "Barangay Addition hills [GEOGRAPHIC_DATA] [GEOGRAPHIC_DATA] [GEOGRAPHIC_DATA] […" at bounding box center [891, 502] width 102 height 43
click at [840, 481] on select "Barangay Addition hills [GEOGRAPHIC_DATA] [GEOGRAPHIC_DATA] [GEOGRAPHIC_DATA] […" at bounding box center [891, 502] width 102 height 43
click at [824, 609] on div "ORDER NOW" at bounding box center [786, 610] width 279 height 23
type input "[PERSON_NAME] LSabio67 makaturing St Barangka ItaasMadaluyong Metro Manola"
radio input "true"
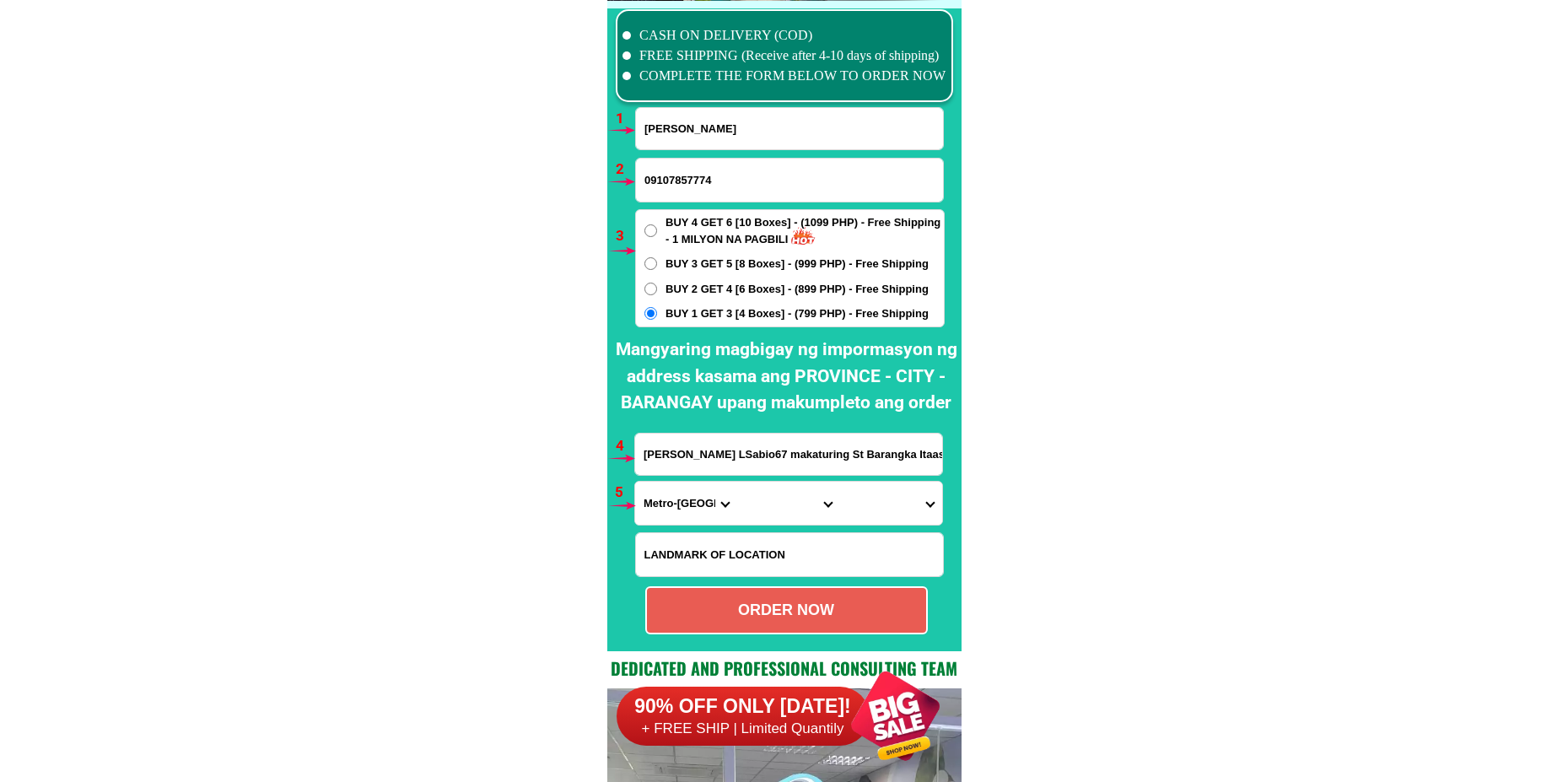
radio input "true"
click at [675, 121] on input "[PERSON_NAME]" at bounding box center [790, 128] width 307 height 41
paste input "[PERSON_NAME]"
type input "[PERSON_NAME]"
click at [709, 179] on input "09107857774" at bounding box center [790, 180] width 307 height 43
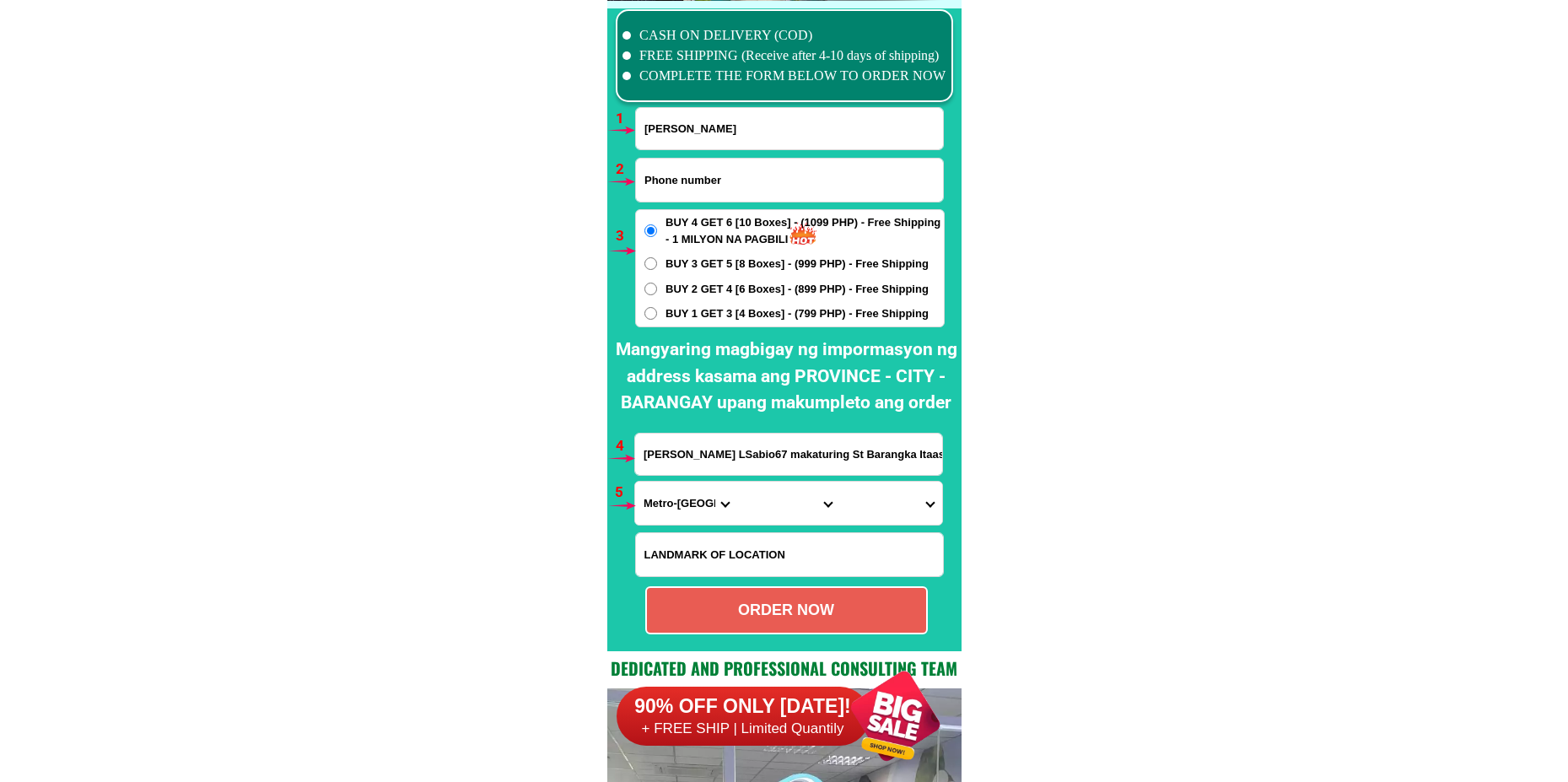
paste input "09912 4221937"
click at [678, 184] on input "09912 4221937" at bounding box center [790, 180] width 307 height 43
type input "099124221937"
click at [665, 312] on span "BUY 1 GET 3 [4 Boxes] - (799 PHP) - Free Shipping" at bounding box center [797, 313] width 263 height 17
click at [657, 312] on input "BUY 1 GET 3 [4 Boxes] - (799 PHP) - Free Shipping" at bounding box center [650, 313] width 13 height 13
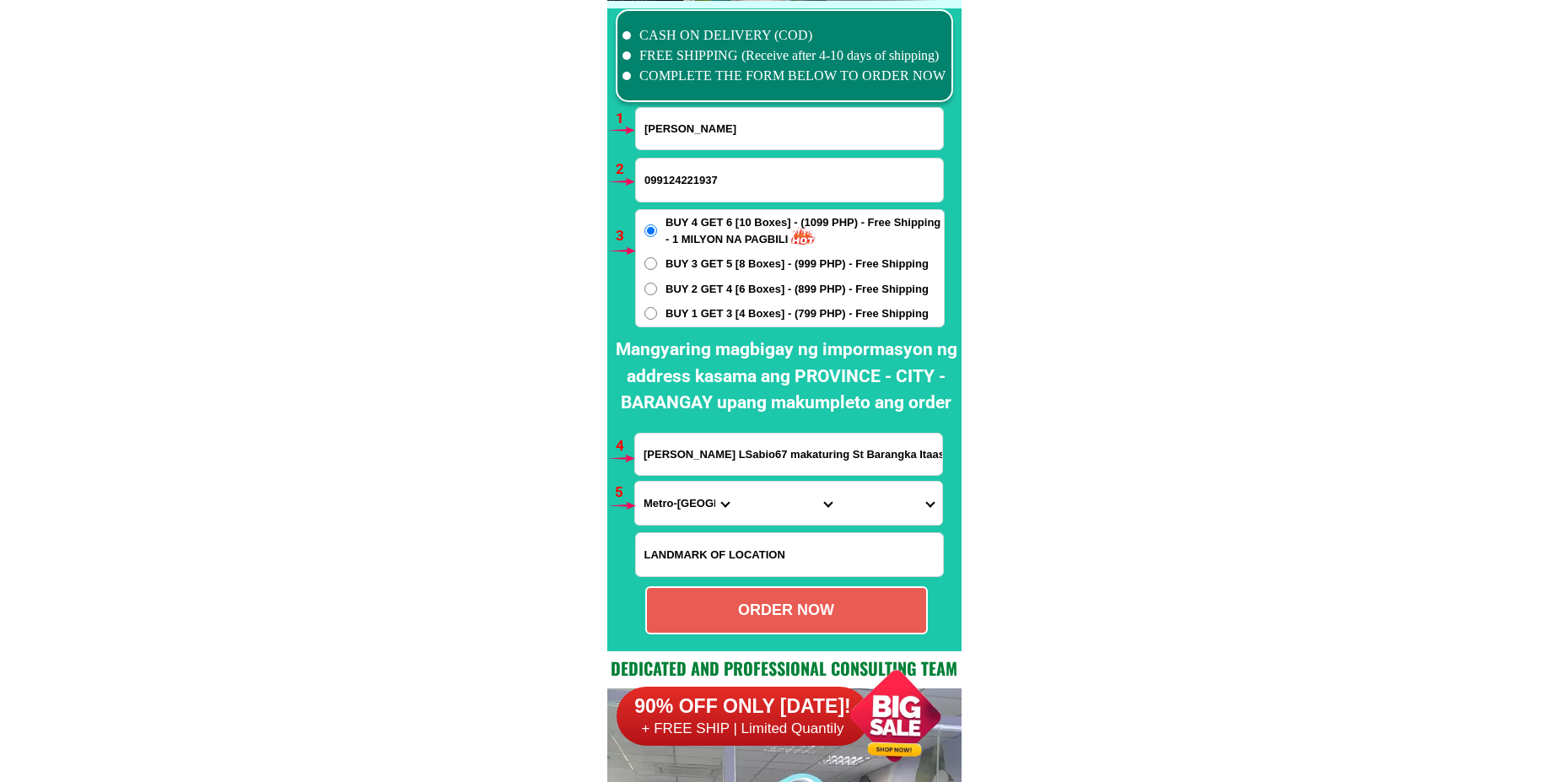
radio input "true"
click at [682, 497] on select "Province [GEOGRAPHIC_DATA] [GEOGRAPHIC_DATA] [GEOGRAPHIC_DATA] [GEOGRAPHIC_DATA…" at bounding box center [686, 502] width 102 height 43
click at [841, 464] on input "[PERSON_NAME] LSabio67 makaturing St Barangka ItaasMadaluyong Metro Manola" at bounding box center [789, 453] width 307 height 41
paste input "Phase 7b package 3 block 85 lot 12 bagong silang caloocan city"
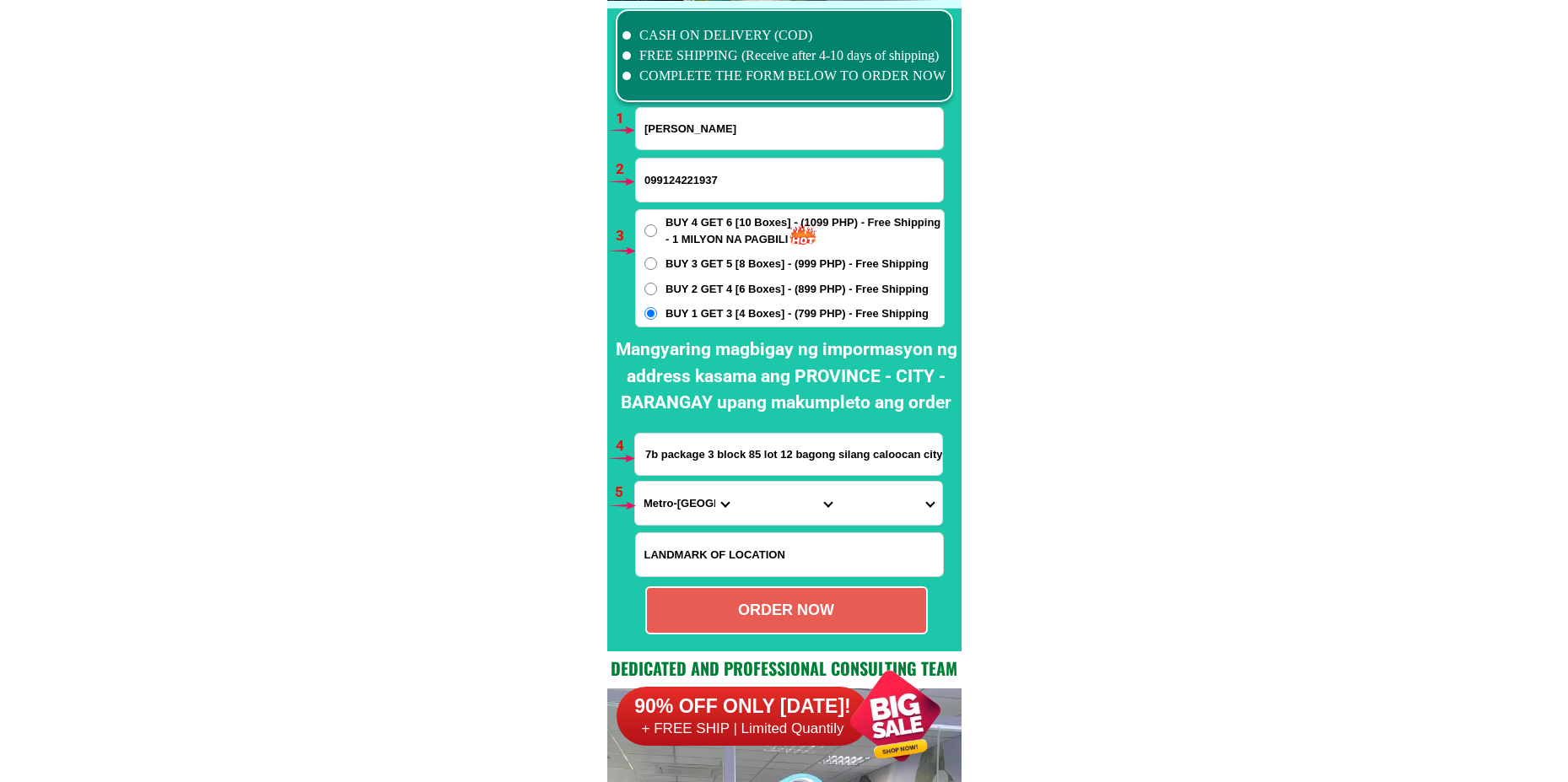
type input "Phase 7b package 3 block 85 lot 12 bagong silang caloocan city"
click at [666, 517] on select "Province [GEOGRAPHIC_DATA] [GEOGRAPHIC_DATA] [GEOGRAPHIC_DATA] [GEOGRAPHIC_DATA…" at bounding box center [686, 502] width 102 height 43
select select "63_219"
click at [635, 481] on select "Province [GEOGRAPHIC_DATA] [GEOGRAPHIC_DATA] [GEOGRAPHIC_DATA] [GEOGRAPHIC_DATA…" at bounding box center [686, 502] width 102 height 43
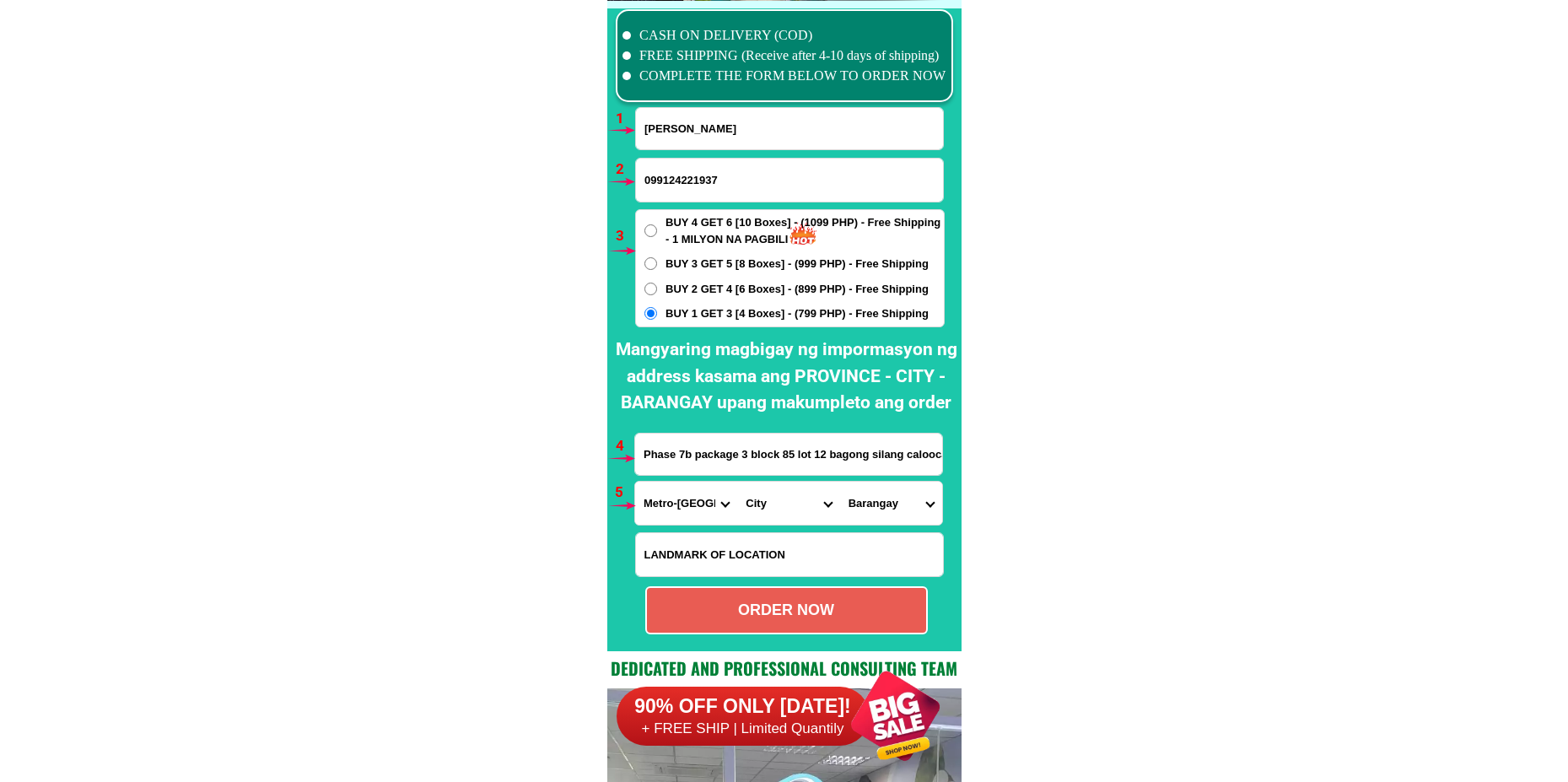
drag, startPoint x: 771, startPoint y: 498, endPoint x: 770, endPoint y: 486, distance: 12.0
click at [770, 498] on select "City [GEOGRAPHIC_DATA] [GEOGRAPHIC_DATA] [GEOGRAPHIC_DATA] [GEOGRAPHIC_DATA]-ci…" at bounding box center [788, 502] width 102 height 43
select select "63_2199773"
click at [737, 481] on select "City [GEOGRAPHIC_DATA] [GEOGRAPHIC_DATA] [GEOGRAPHIC_DATA] [GEOGRAPHIC_DATA]-ci…" at bounding box center [788, 502] width 102 height 43
click at [870, 494] on select "[GEOGRAPHIC_DATA]" at bounding box center [891, 502] width 102 height 43
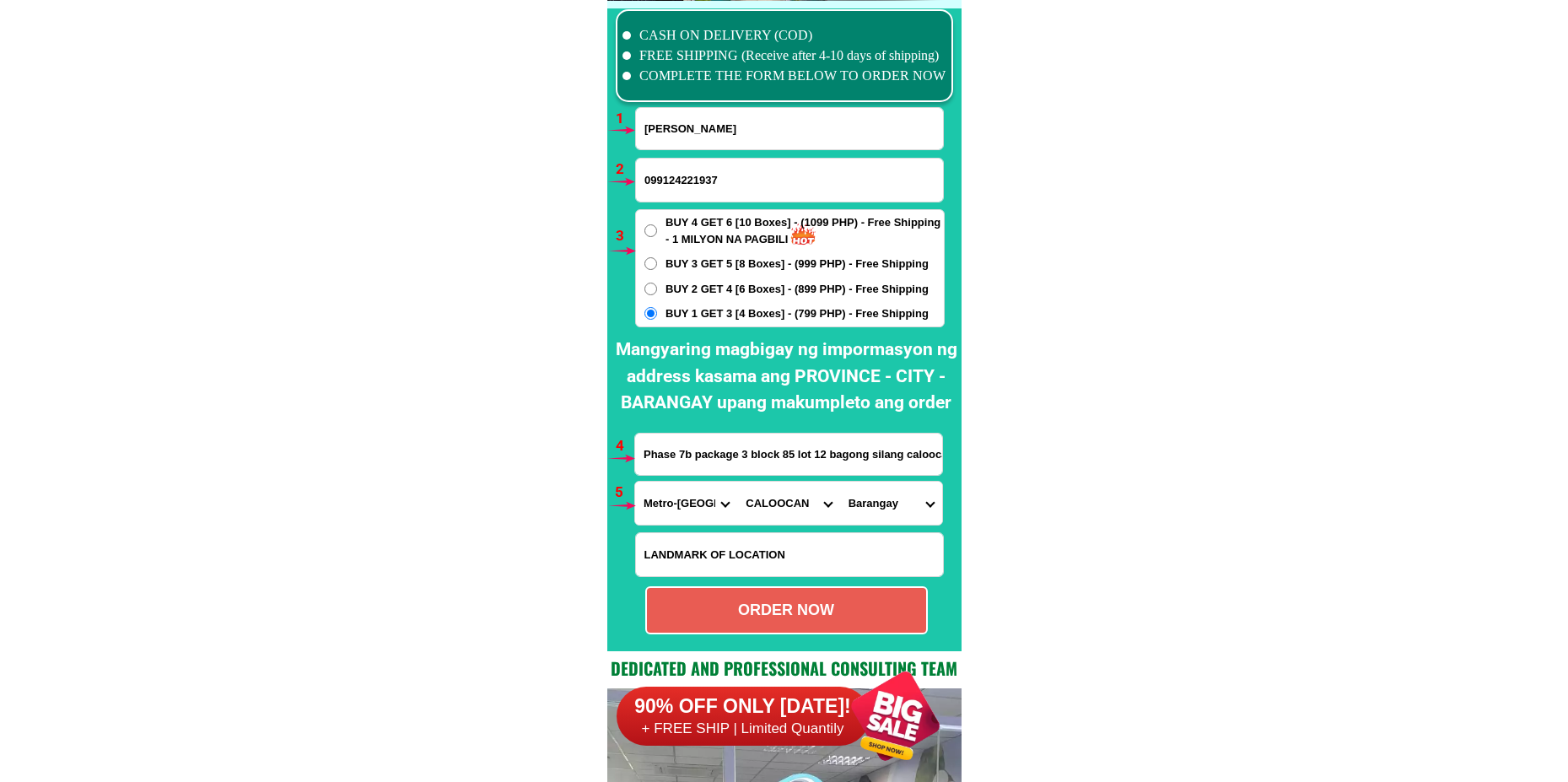
click at [890, 499] on select "[GEOGRAPHIC_DATA]" at bounding box center [891, 502] width 102 height 43
select select "63_21997732517"
click at [840, 481] on select "[GEOGRAPHIC_DATA]" at bounding box center [891, 502] width 102 height 43
click at [788, 603] on div "ORDER NOW" at bounding box center [786, 610] width 279 height 23
radio input "true"
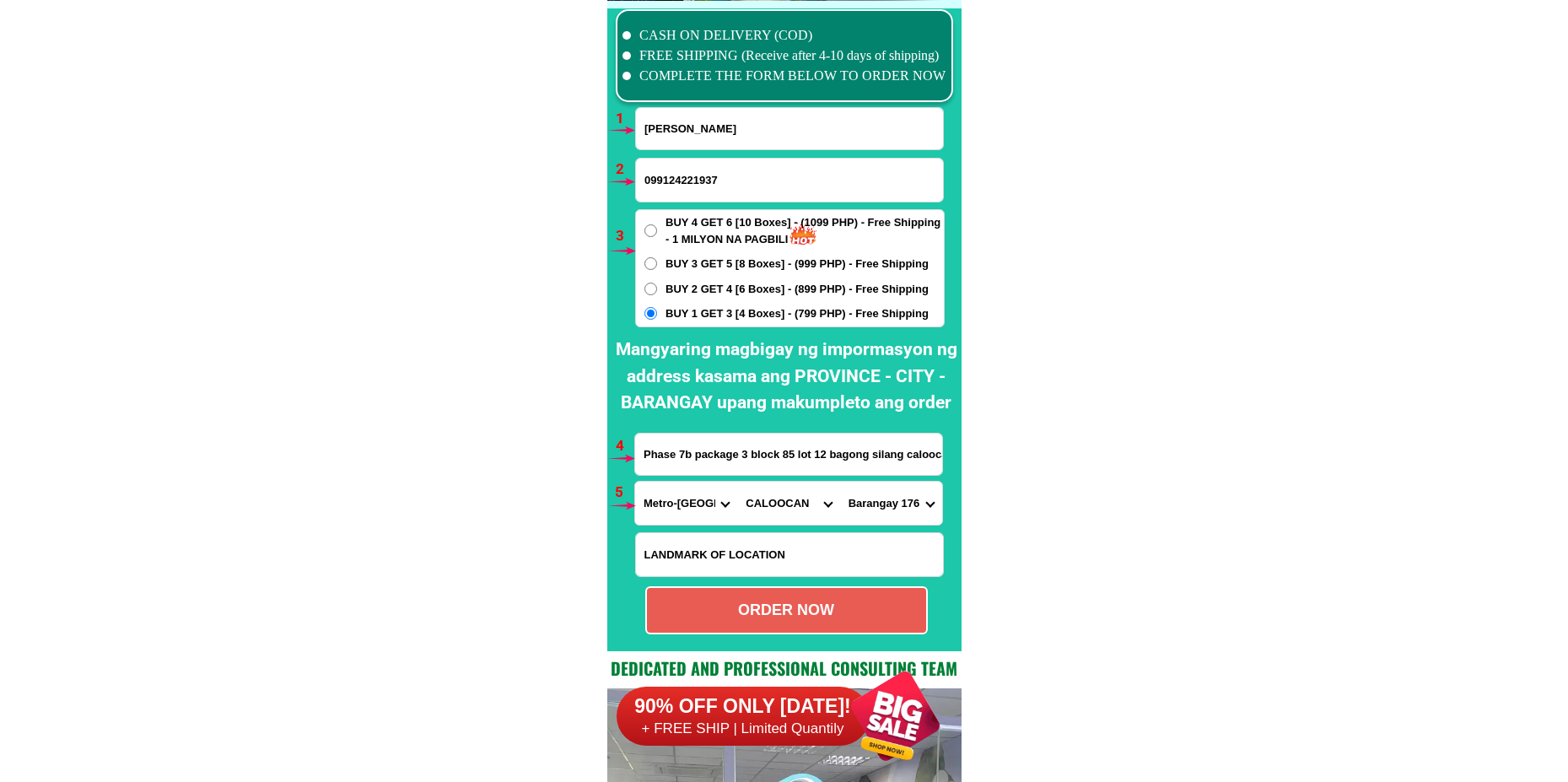
click at [686, 176] on input "099124221937" at bounding box center [790, 180] width 307 height 43
type input "09912421937"
click at [784, 614] on div "ORDER NOW" at bounding box center [786, 610] width 279 height 23
radio input "true"
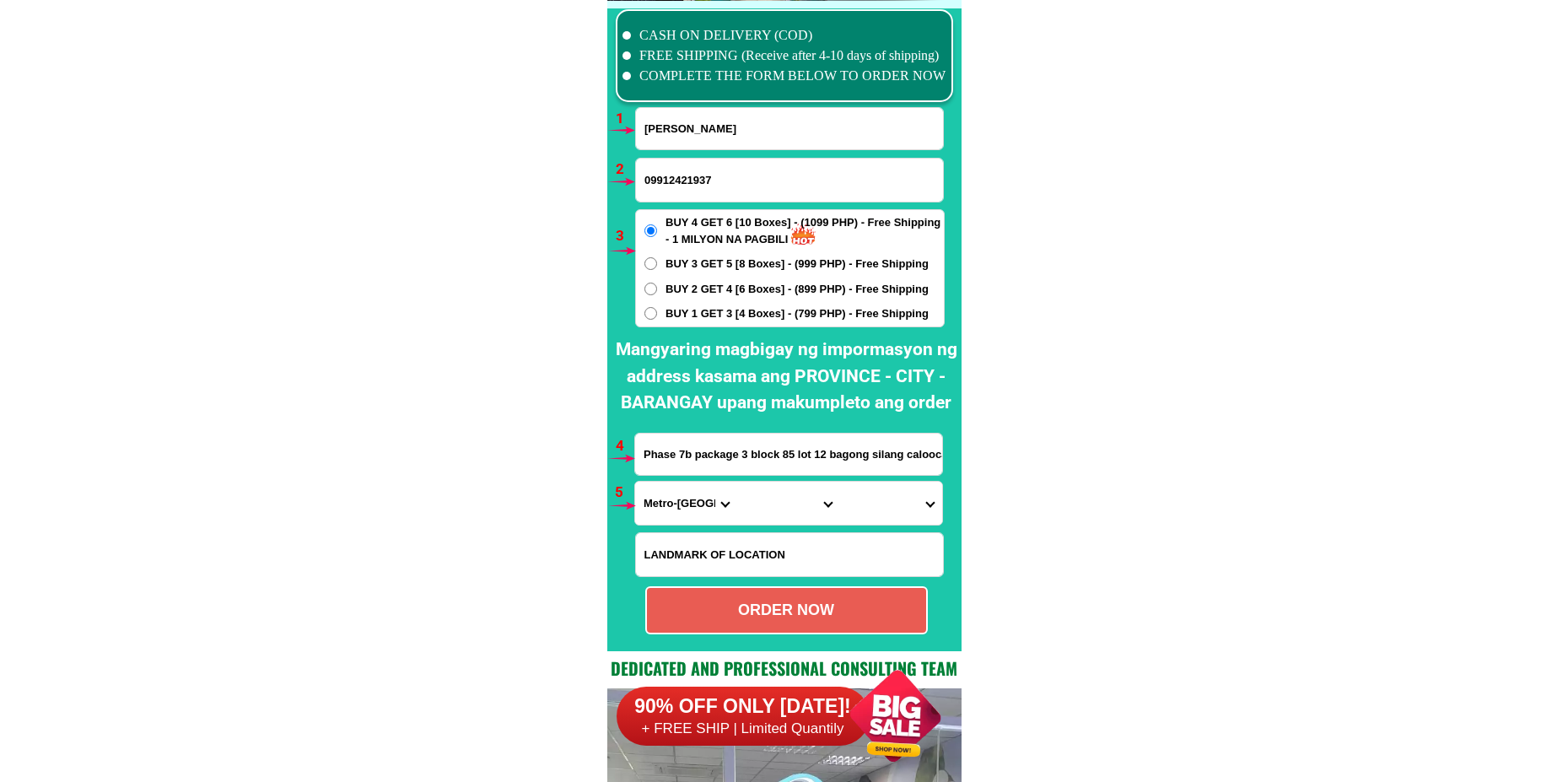
click at [723, 136] on input "[PERSON_NAME]" at bounding box center [790, 128] width 307 height 41
paste input "[PERSON_NAME]"
type input "[PERSON_NAME]"
click at [697, 182] on input "09912421937" at bounding box center [790, 180] width 307 height 43
paste input "09519243432"
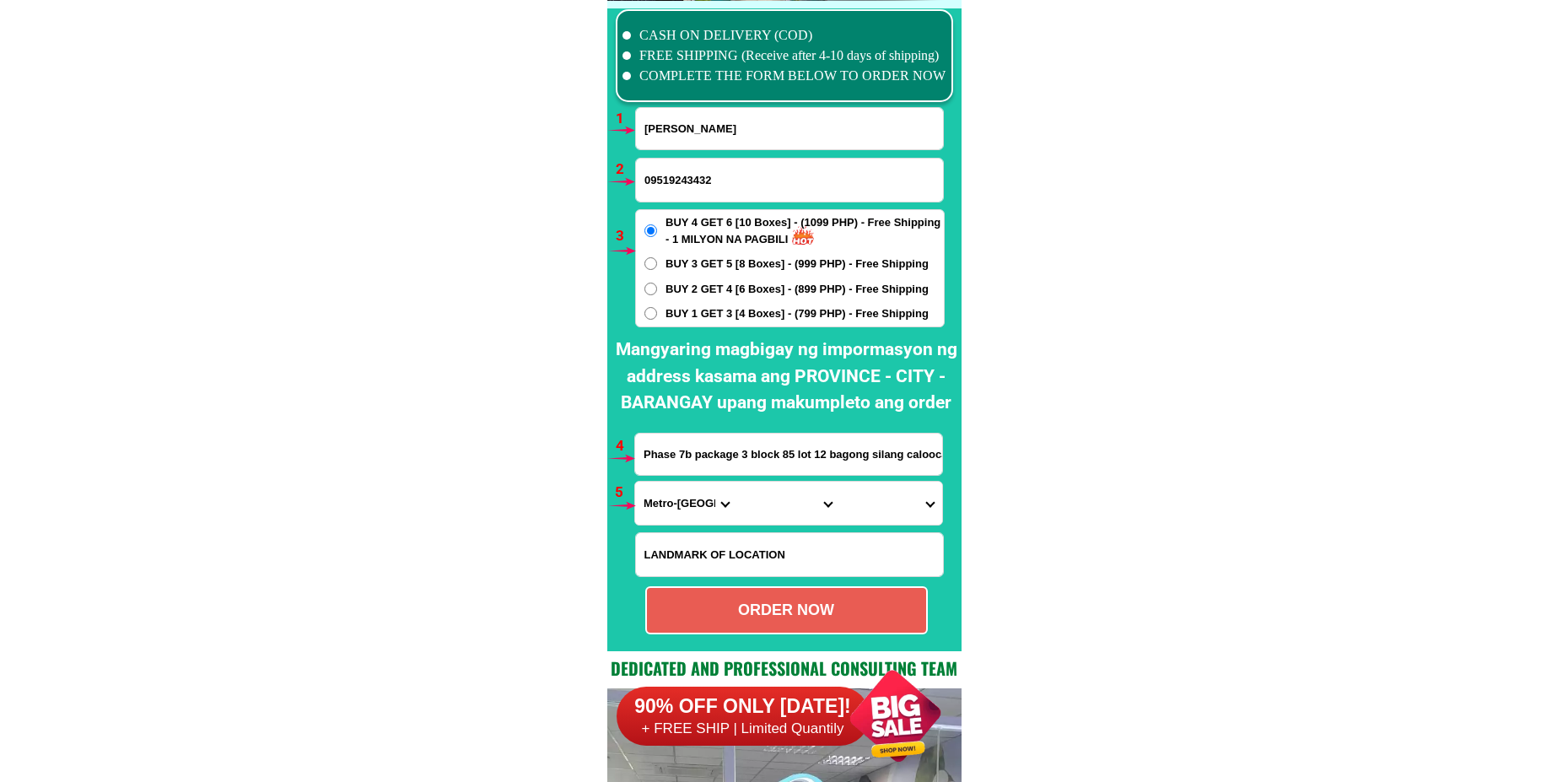
type input "09519243432"
click at [694, 463] on input "Phase 7b package 3 block 85 lot 12 bagong silang caloocan city" at bounding box center [789, 453] width 307 height 41
paste input "SinabsabanCuartero Capiz Sitio Pukatod Brgy, Sinabsaban"
type input "SinabsabanCuartero Capiz Sitio Pukatod Brgy, Sinabsaban"
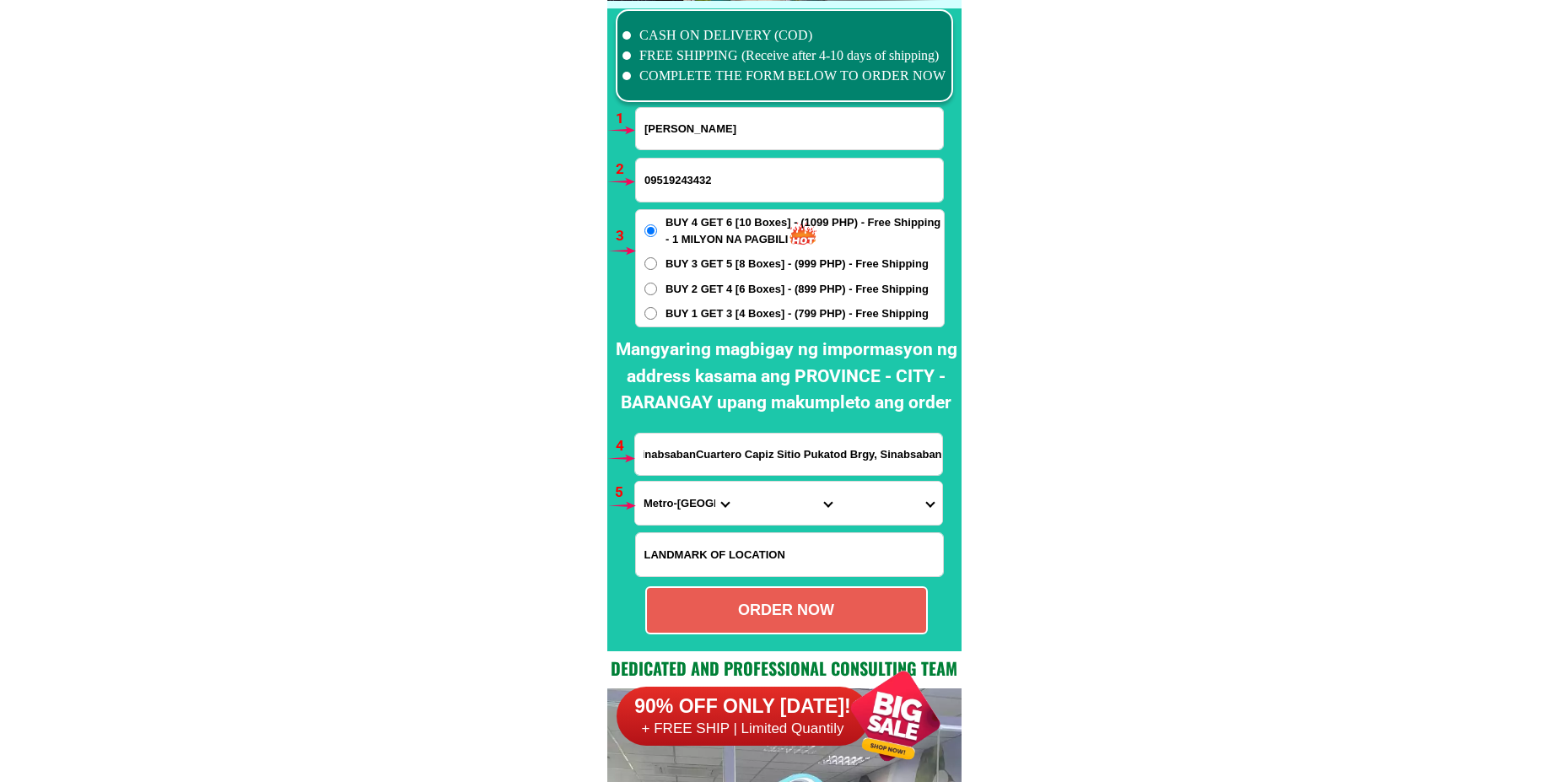
scroll to position [0, 0]
click at [666, 500] on select "Province [GEOGRAPHIC_DATA] [GEOGRAPHIC_DATA] [GEOGRAPHIC_DATA] [GEOGRAPHIC_DATA…" at bounding box center [686, 502] width 102 height 43
select select "63_196"
click at [635, 481] on select "Province [GEOGRAPHIC_DATA] [GEOGRAPHIC_DATA] [GEOGRAPHIC_DATA] [GEOGRAPHIC_DATA…" at bounding box center [686, 502] width 102 height 43
click at [777, 512] on select "City Capiz-[PERSON_NAME]-[GEOGRAPHIC_DATA] Capiz-president-roxas [PERSON_NAME] …" at bounding box center [788, 502] width 102 height 43
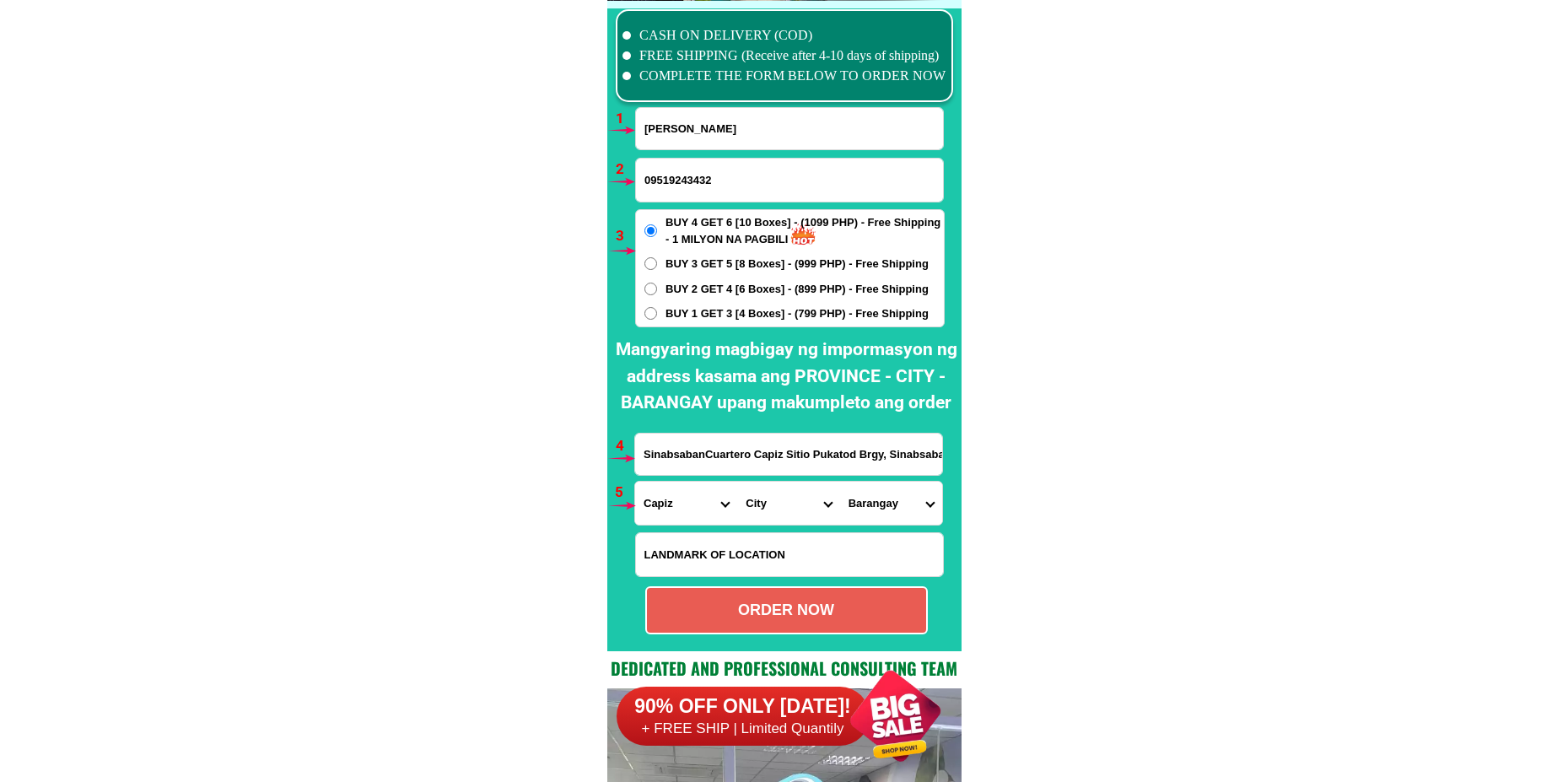
select select "63_1961460"
click at [737, 481] on select "City Capiz-[PERSON_NAME]-[GEOGRAPHIC_DATA] Capiz-president-roxas [PERSON_NAME] …" at bounding box center [788, 502] width 102 height 43
drag, startPoint x: 887, startPoint y: 506, endPoint x: 884, endPoint y: 486, distance: 20.2
click at [886, 507] on select "Barangay Agcabugao Agdahon Agnaga Angub Balingasag Bito-on ilawod Bito-on ilaya…" at bounding box center [891, 502] width 102 height 43
select select "63_19614605319"
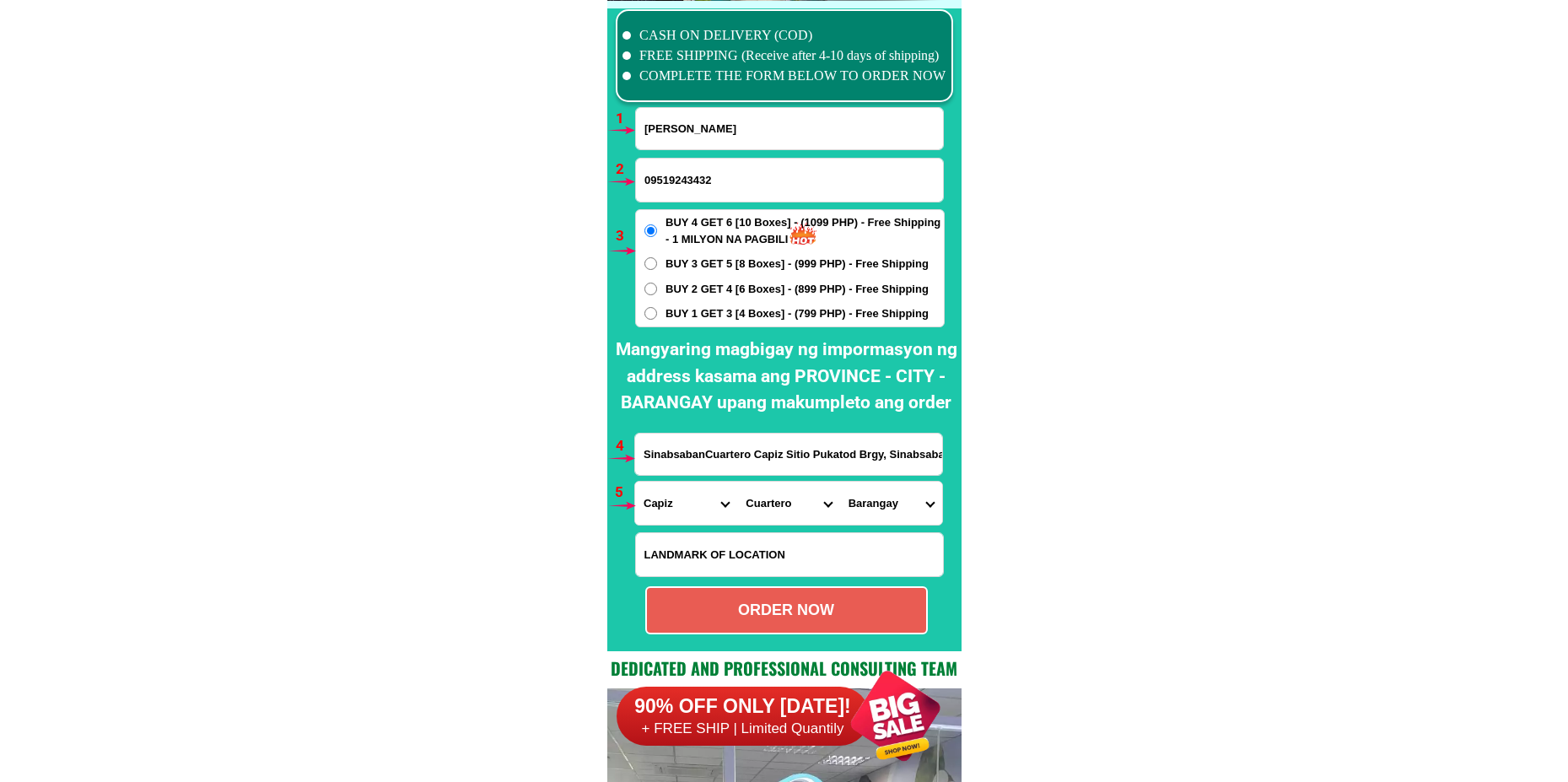
click at [840, 481] on select "Barangay Agcabugao Agdahon Agnaga Angub Balingasag Bito-on ilawod Bito-on ilaya…" at bounding box center [891, 502] width 102 height 43
drag, startPoint x: 767, startPoint y: 612, endPoint x: 764, endPoint y: 600, distance: 12.4
click at [766, 616] on div "ORDER NOW" at bounding box center [786, 610] width 279 height 23
type input "09519243432"
radio input "true"
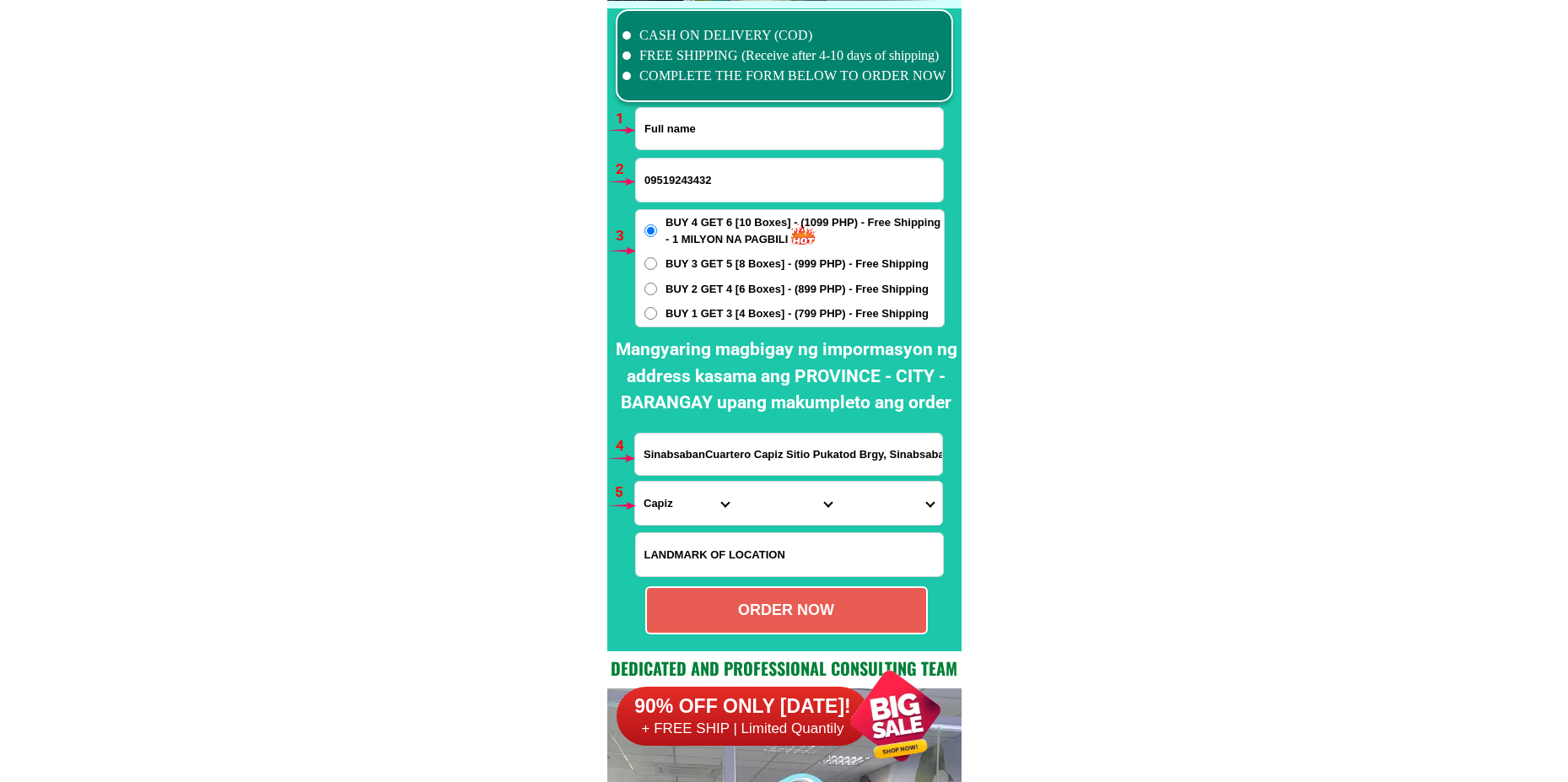
click at [716, 129] on input "Input full_name" at bounding box center [790, 128] width 307 height 41
paste input "[PERSON_NAME]"
type input "[PERSON_NAME]"
click at [679, 186] on input "09519243432" at bounding box center [790, 180] width 307 height 43
paste input "09397427215"
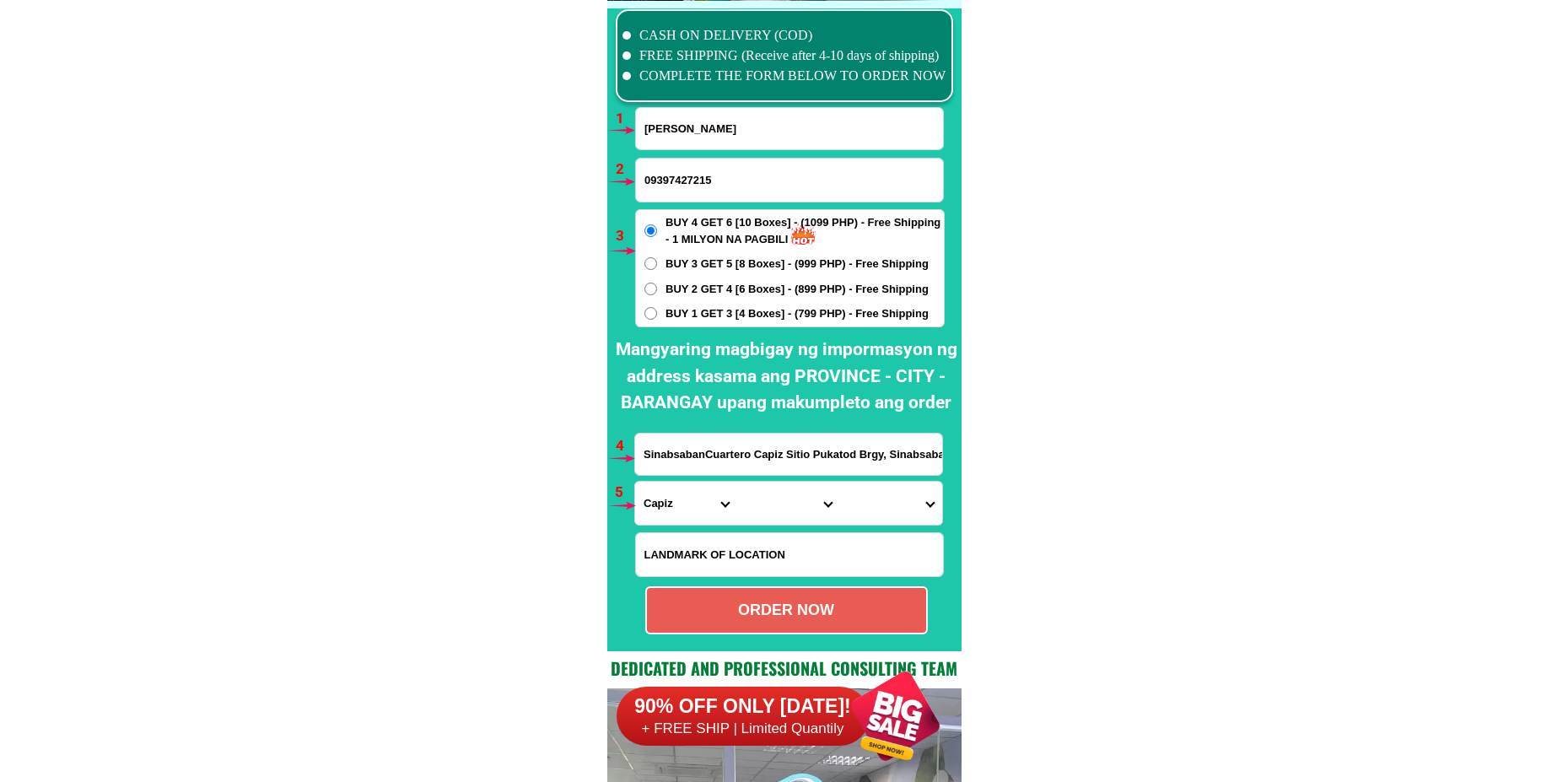
type input "09397427215"
click at [693, 312] on span "BUY 1 GET 3 [4 Boxes] - (799 PHP) - Free Shipping" at bounding box center [797, 313] width 263 height 17
click at [657, 312] on input "BUY 1 GET 3 [4 Boxes] - (799 PHP) - Free Shipping" at bounding box center [650, 313] width 13 height 13
radio input "true"
click at [711, 476] on form "[PERSON_NAME] 09397427215 ORDER NOW SinabsabanCuartero [GEOGRAPHIC_DATA] [GEOGR…" at bounding box center [790, 371] width 310 height 527
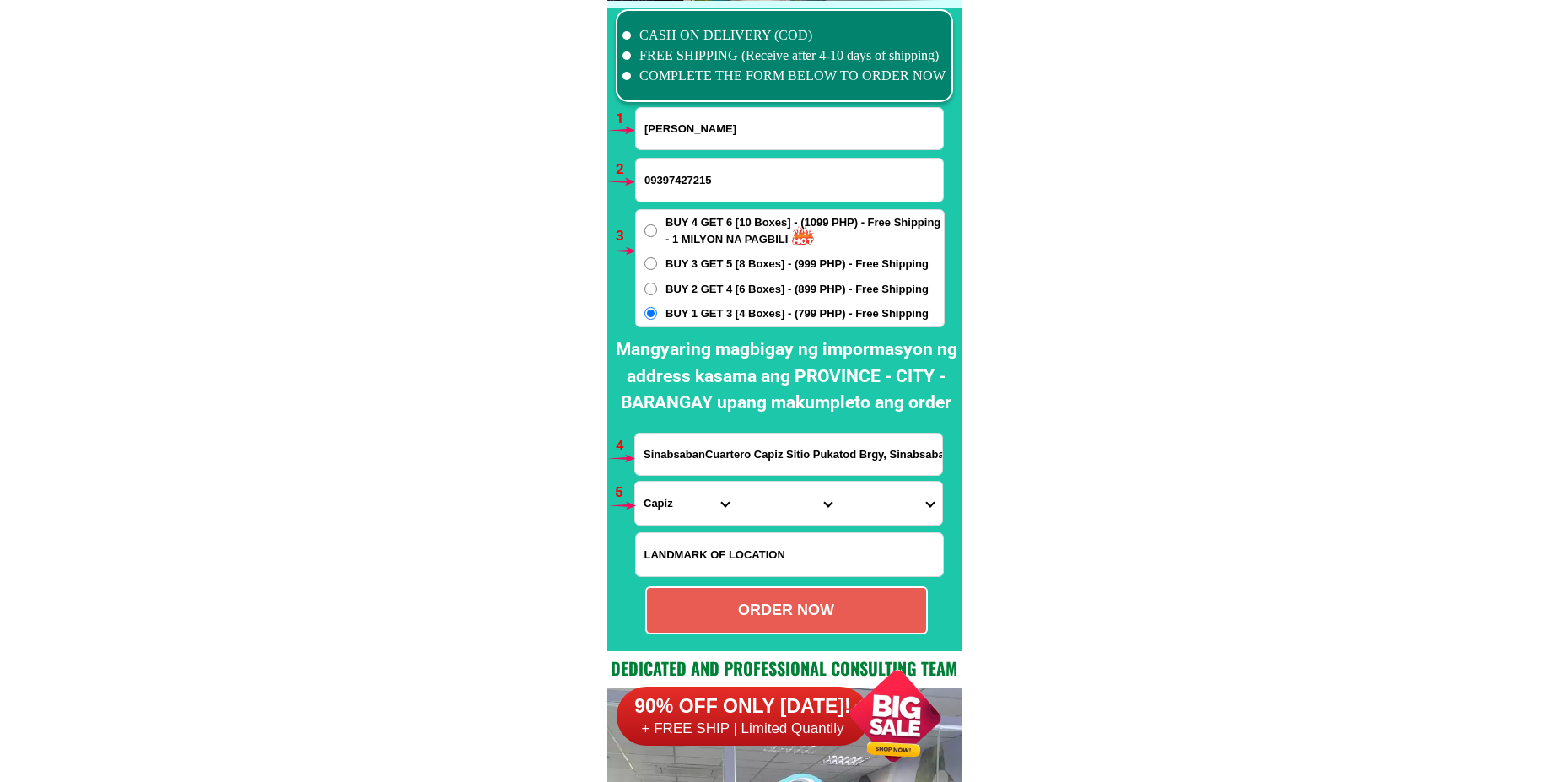
drag, startPoint x: 711, startPoint y: 462, endPoint x: 717, endPoint y: 447, distance: 16.2
click at [711, 462] on input "SinabsabanCuartero Capiz Sitio Pukatod Brgy, Sinabsaban" at bounding box center [789, 453] width 307 height 41
paste input "Vercelos [STREET_ADDRESS][PERSON_NAME]"
type input "Vercelos [STREET_ADDRESS][PERSON_NAME]"
drag, startPoint x: 682, startPoint y: 463, endPoint x: 682, endPoint y: 489, distance: 26.0
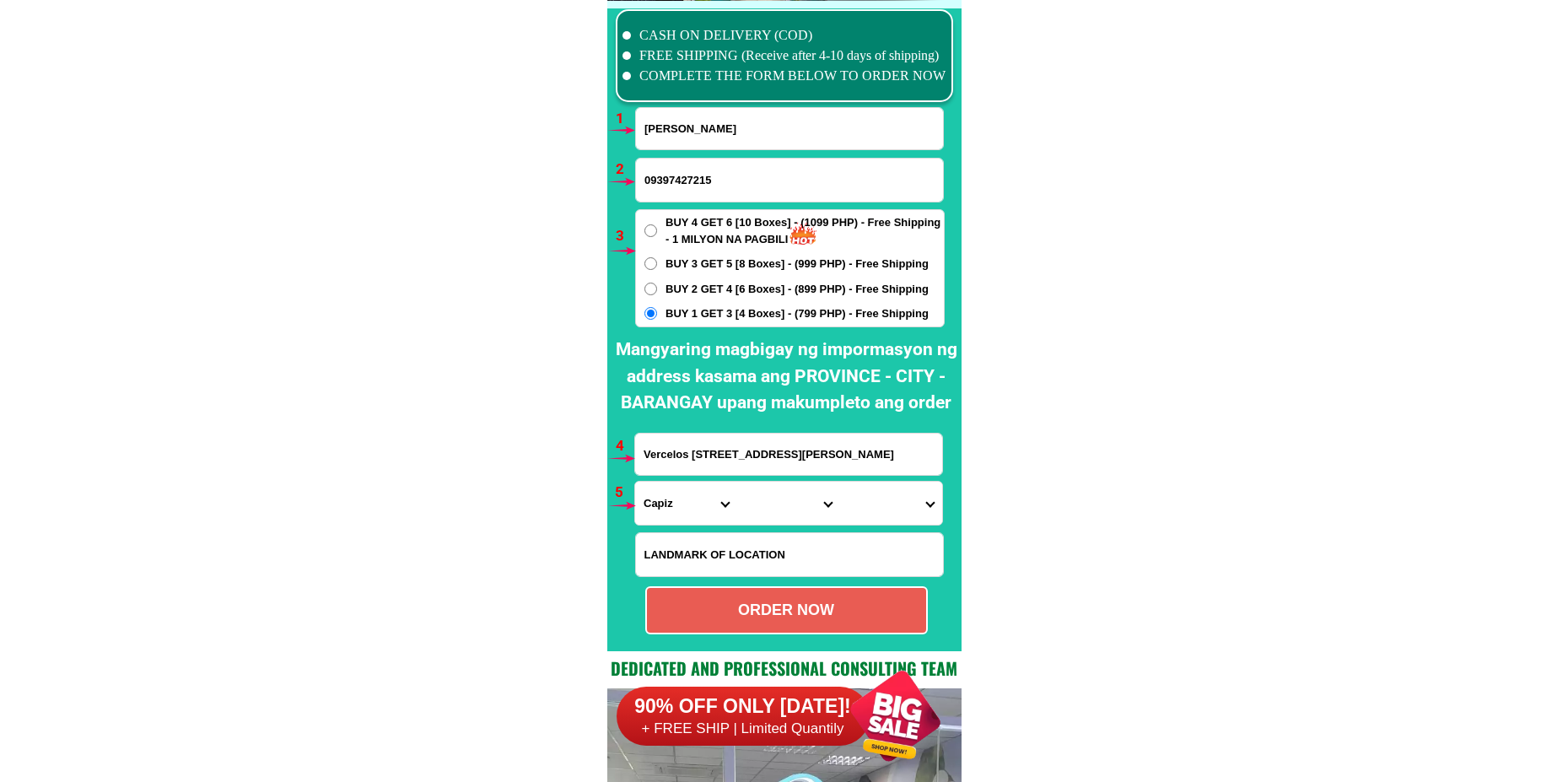
click at [682, 470] on input "Vercelos [STREET_ADDRESS][PERSON_NAME]" at bounding box center [789, 453] width 307 height 41
drag, startPoint x: 679, startPoint y: 505, endPoint x: 678, endPoint y: 494, distance: 11.0
click at [679, 505] on select "Province [GEOGRAPHIC_DATA] [GEOGRAPHIC_DATA] [GEOGRAPHIC_DATA] [GEOGRAPHIC_DATA…" at bounding box center [686, 502] width 102 height 43
select select "63_397"
click at [635, 481] on select "Province [GEOGRAPHIC_DATA] [GEOGRAPHIC_DATA] [GEOGRAPHIC_DATA] [GEOGRAPHIC_DATA…" at bounding box center [686, 502] width 102 height 43
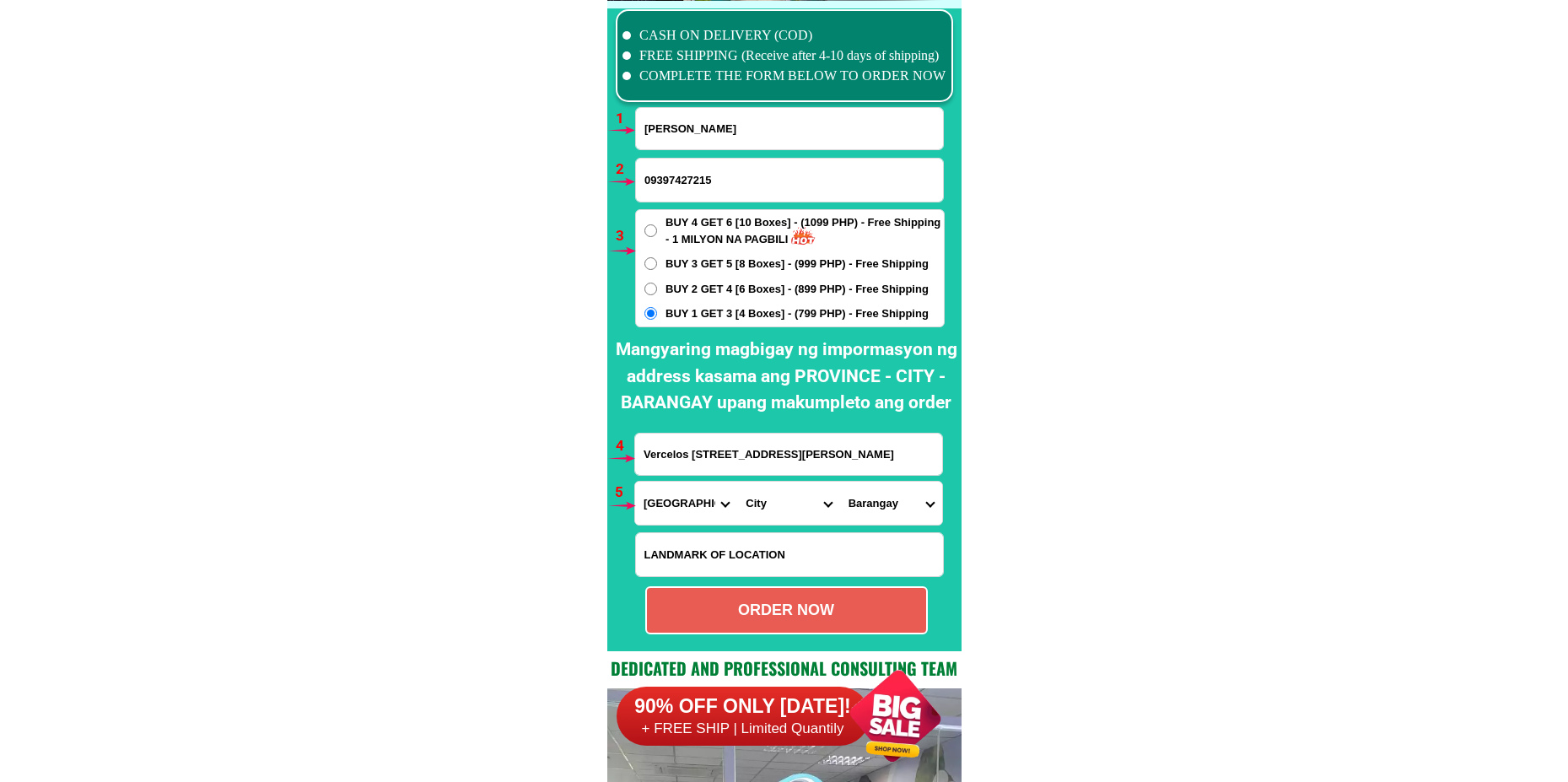
click at [766, 507] on select "City [GEOGRAPHIC_DATA] [GEOGRAPHIC_DATA] [GEOGRAPHIC_DATA] [GEOGRAPHIC_DATA] [G…" at bounding box center [788, 502] width 102 height 43
drag, startPoint x: 804, startPoint y: 511, endPoint x: 806, endPoint y: 496, distance: 15.1
click at [804, 511] on select "City [GEOGRAPHIC_DATA] [GEOGRAPHIC_DATA] [GEOGRAPHIC_DATA] [GEOGRAPHIC_DATA] [G…" at bounding box center [788, 502] width 102 height 43
select select "63_3974105"
click at [737, 481] on select "City [GEOGRAPHIC_DATA] [GEOGRAPHIC_DATA] [GEOGRAPHIC_DATA] [GEOGRAPHIC_DATA] [G…" at bounding box center [788, 502] width 102 height 43
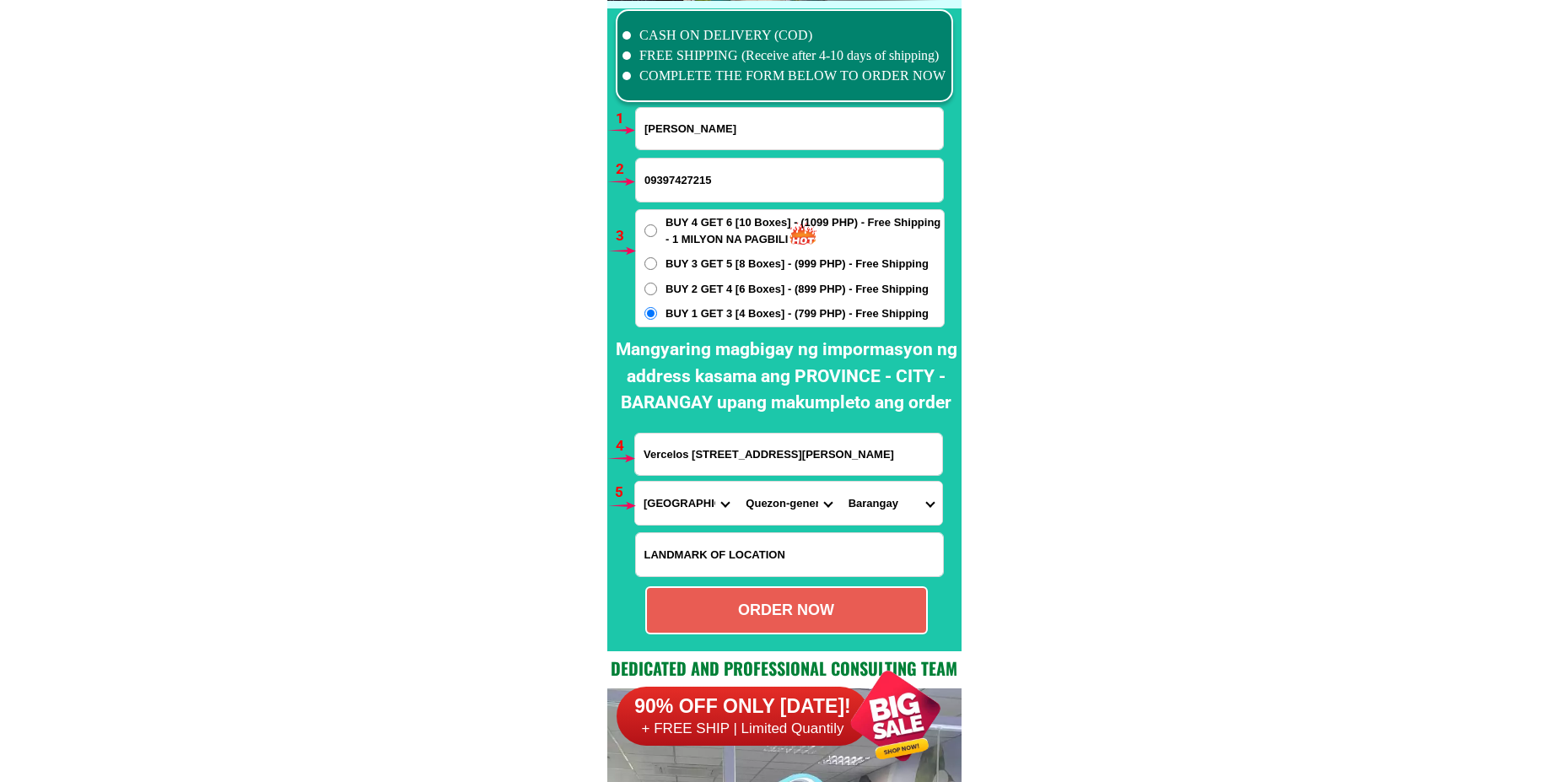
click at [891, 518] on select "Barangay Bacong ibaba Bacong ilaya Barangay 1 (pob.) Barangay 2 (pob.) Barangay…" at bounding box center [891, 502] width 102 height 43
select select "63_39741056436"
click at [840, 481] on select "Barangay Bacong ibaba Bacong ilaya Barangay 1 (pob.) Barangay 2 (pob.) Barangay…" at bounding box center [891, 502] width 102 height 43
click at [739, 609] on div "ORDER NOW" at bounding box center [786, 610] width 279 height 23
radio input "true"
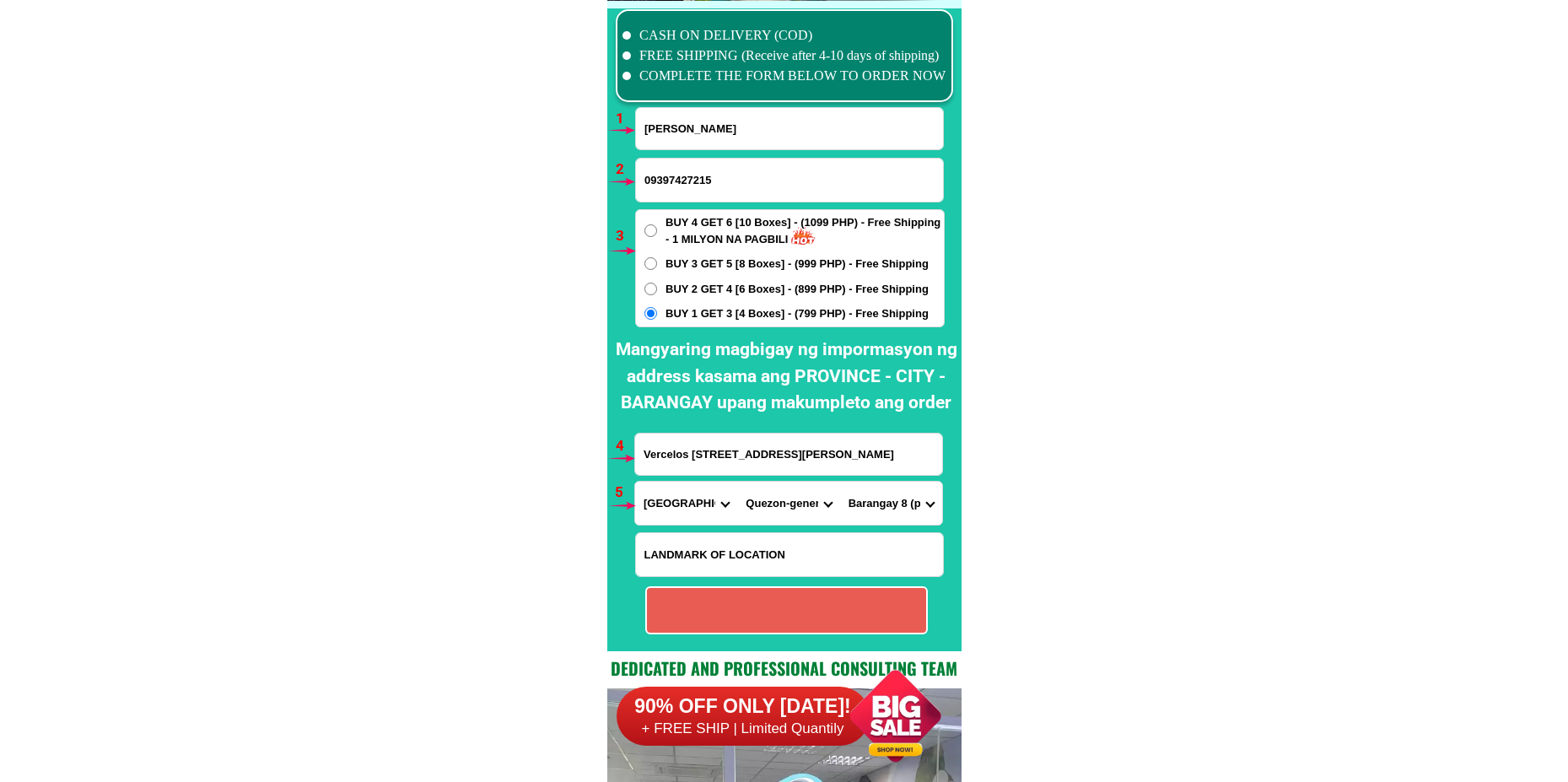
radio input "true"
click at [730, 139] on input "[PERSON_NAME]" at bounding box center [790, 128] width 307 height 41
paste input "[PERSON_NAME] Wage [PERSON_NAME]"
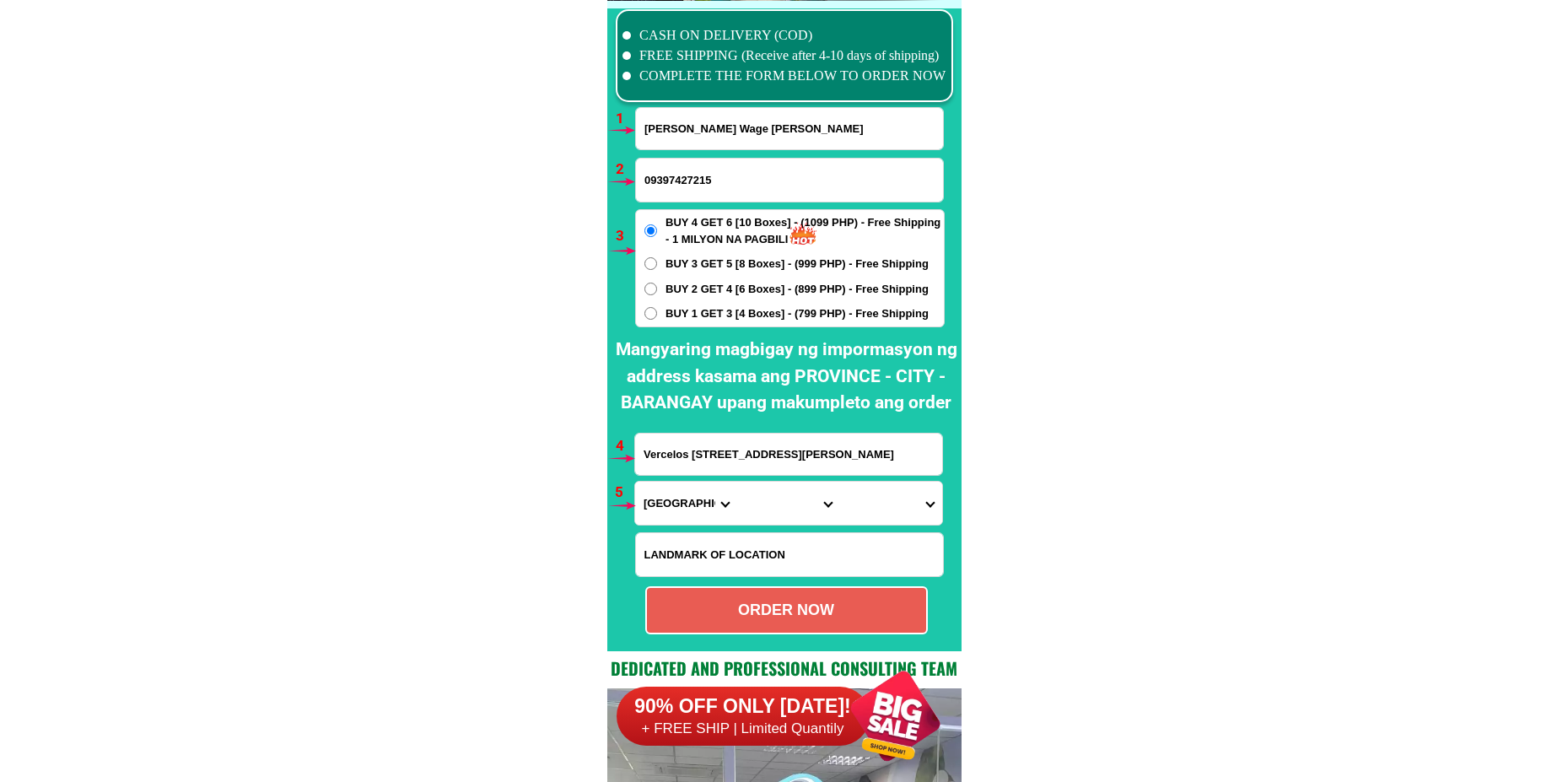
type input "[PERSON_NAME] Wage [PERSON_NAME]"
click at [701, 187] on input "09397427215" at bounding box center [790, 180] width 307 height 43
paste input "09559416620"
type input "09559416620"
click at [688, 282] on span "BUY 2 GET 4 [6 Boxes] - (899 PHP) - Free Shipping" at bounding box center [797, 289] width 263 height 17
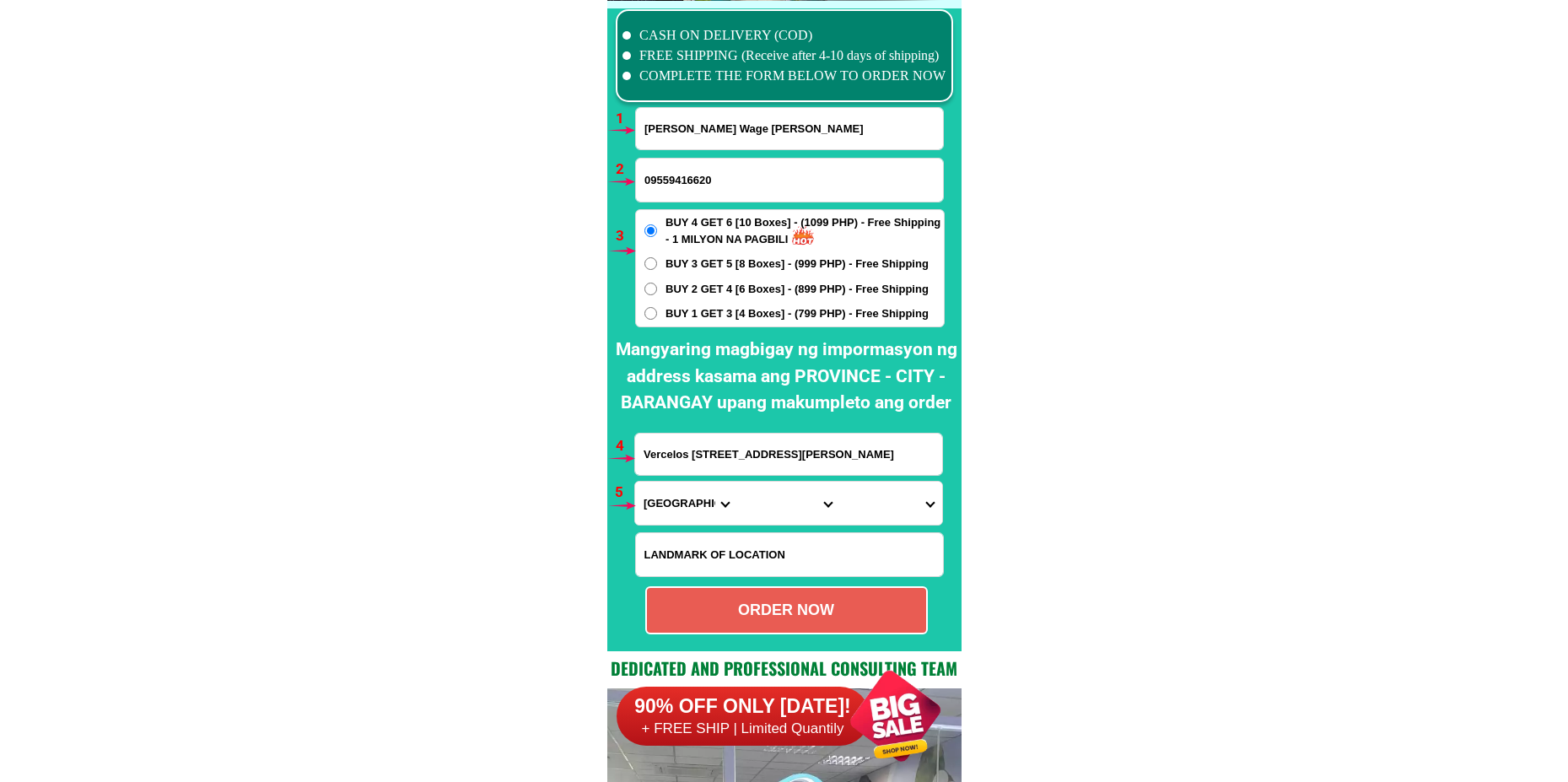
click at [657, 282] on input "BUY 2 GET 4 [6 Boxes] - (899 PHP) - Free Shipping" at bounding box center [650, 289] width 13 height 13
radio input "true"
click at [659, 447] on input "Vercelos [STREET_ADDRESS][PERSON_NAME]" at bounding box center [789, 453] width 307 height 41
paste input "[PERSON_NAME] [DATE][PERSON_NAME]"
type input "[PERSON_NAME] [DATE][PERSON_NAME]"
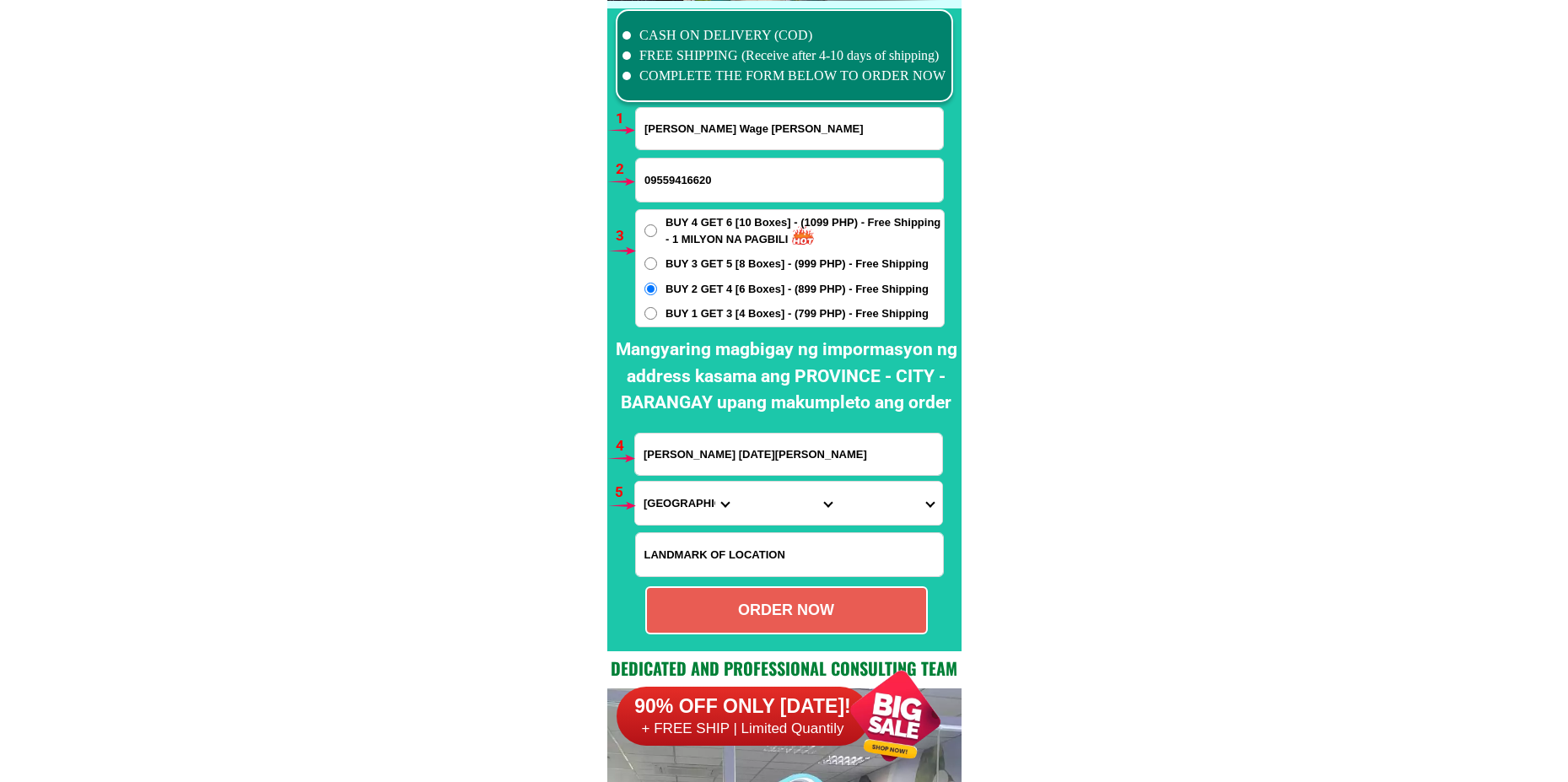
drag, startPoint x: 682, startPoint y: 510, endPoint x: 689, endPoint y: 486, distance: 25.0
click at [682, 509] on select "Province [GEOGRAPHIC_DATA] [GEOGRAPHIC_DATA] [GEOGRAPHIC_DATA] [GEOGRAPHIC_DATA…" at bounding box center [686, 502] width 102 height 43
select select "63_761"
click at [635, 481] on select "Province [GEOGRAPHIC_DATA] [GEOGRAPHIC_DATA] [GEOGRAPHIC_DATA] [GEOGRAPHIC_DATA…" at bounding box center [686, 502] width 102 height 43
click at [765, 516] on select "City Angat Balagtas [GEOGRAPHIC_DATA] [GEOGRAPHIC_DATA] [GEOGRAPHIC_DATA] [GEOG…" at bounding box center [788, 502] width 102 height 43
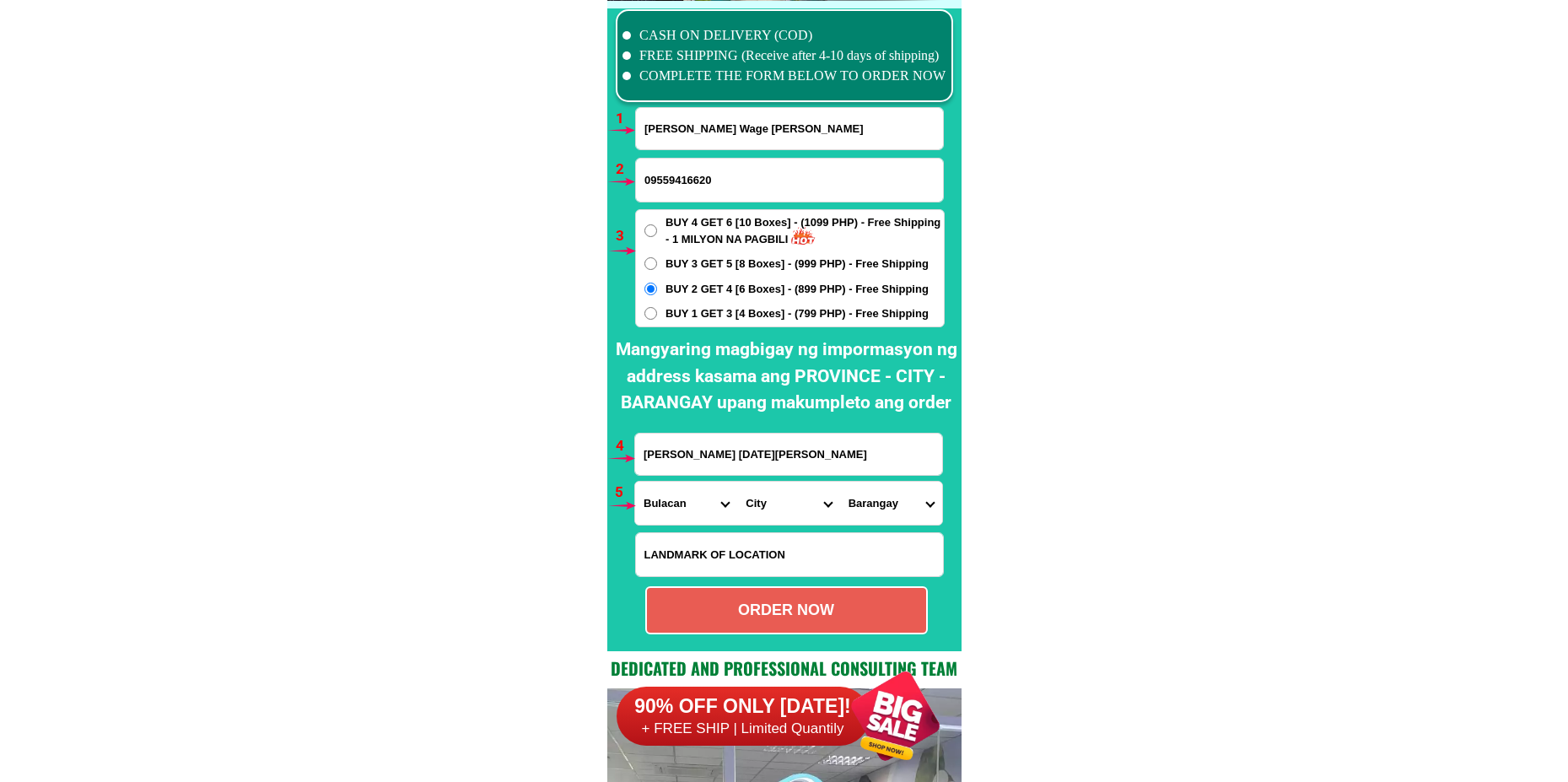
select select "63_7612523"
click at [737, 481] on select "City Angat Balagtas [GEOGRAPHIC_DATA] [GEOGRAPHIC_DATA] [GEOGRAPHIC_DATA] [GEOG…" at bounding box center [788, 502] width 102 height 43
click at [883, 526] on form "[PERSON_NAME] Wage [PERSON_NAME] 09559416620 ORDER NOW [PERSON_NAME] [DATE][GEO…" at bounding box center [790, 371] width 310 height 527
click at [883, 515] on select "Barangay Bagong pag-asa [GEOGRAPHIC_DATA] silang [GEOGRAPHIC_DATA] [GEOGRAPHIC_…" at bounding box center [891, 502] width 102 height 43
select select "63_76125231432"
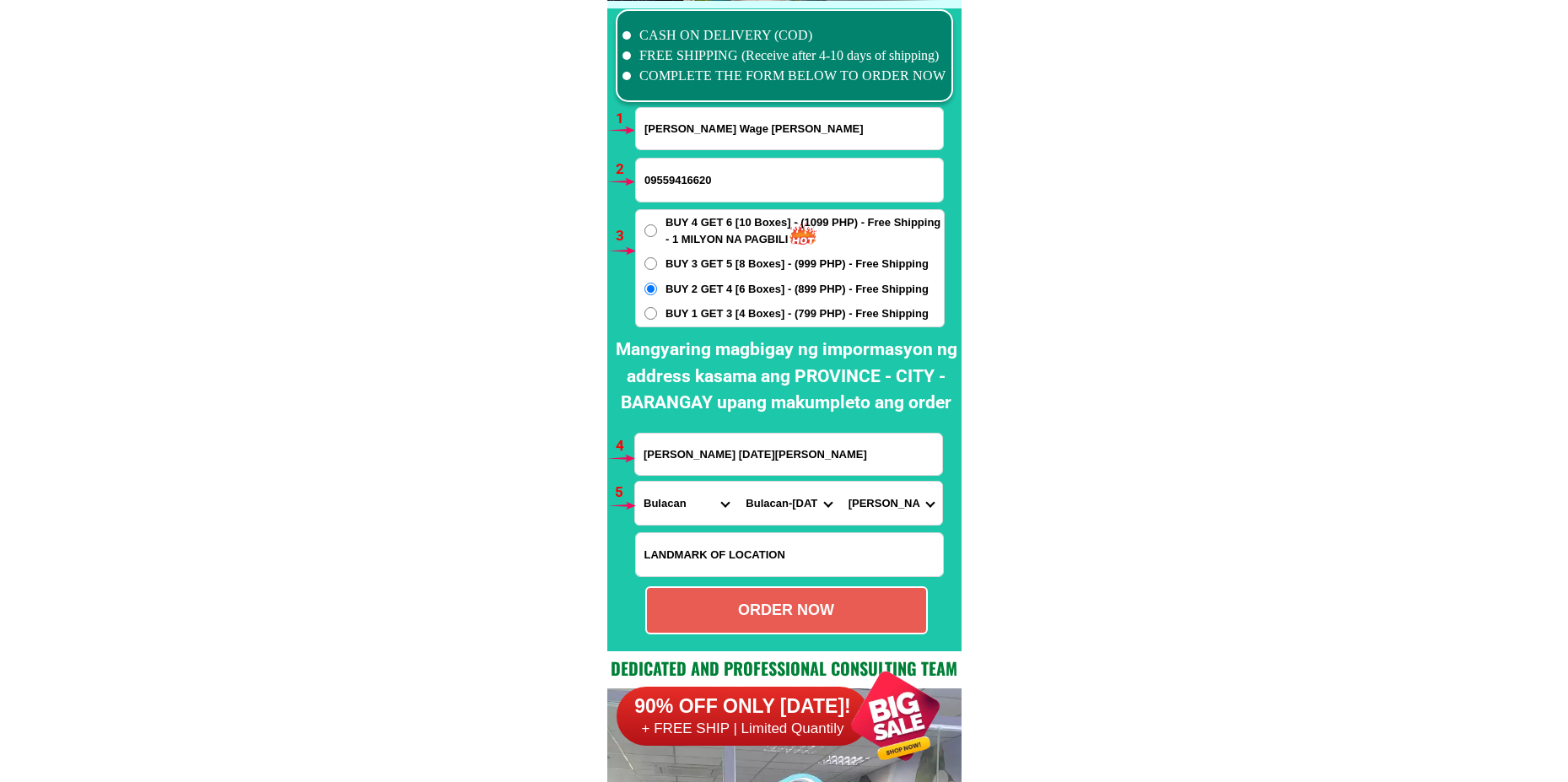
click at [840, 481] on select "Barangay Bagong pag-asa [GEOGRAPHIC_DATA] silang [GEOGRAPHIC_DATA] [GEOGRAPHIC_…" at bounding box center [891, 502] width 102 height 43
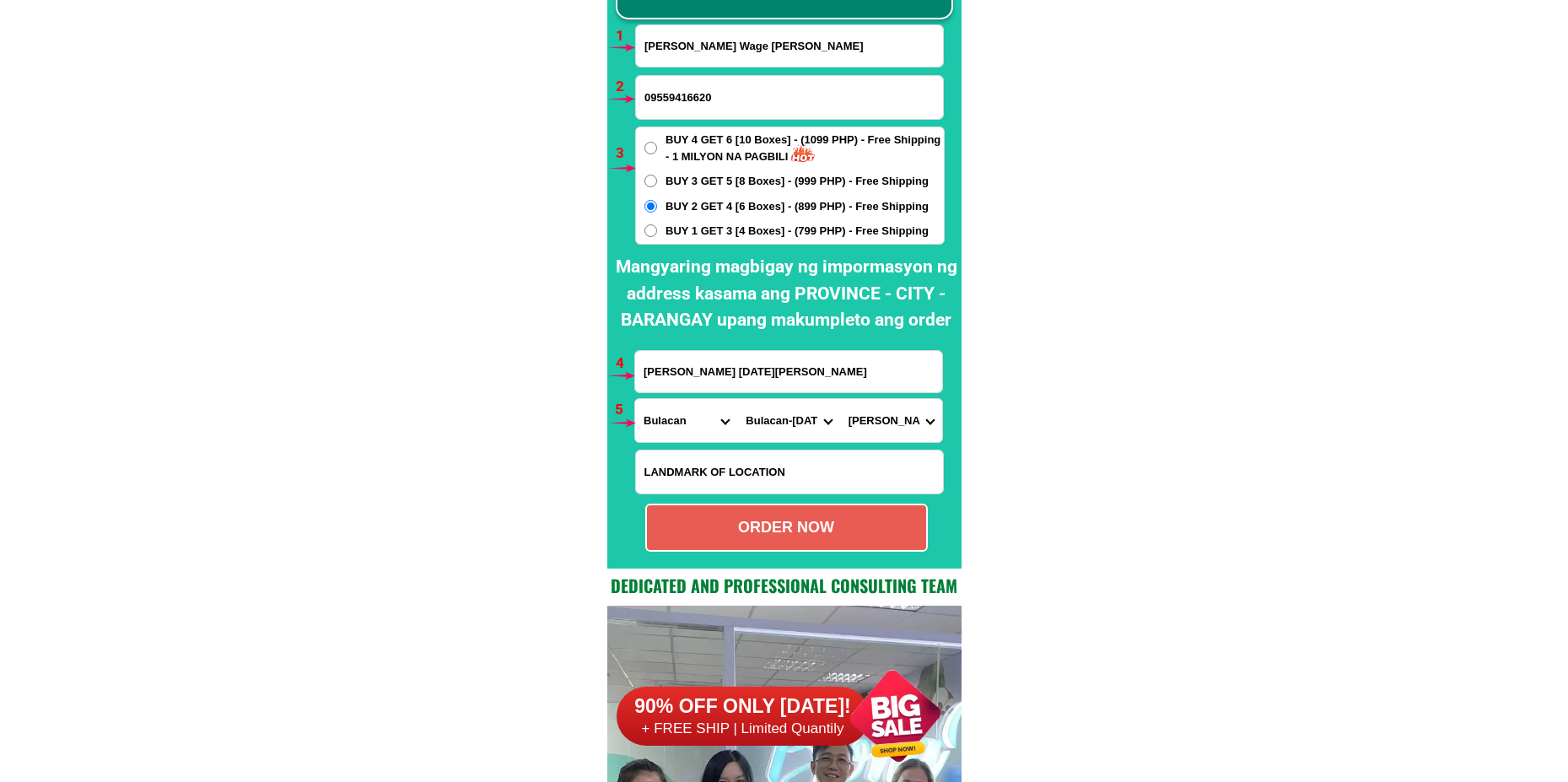
scroll to position [12489, 0]
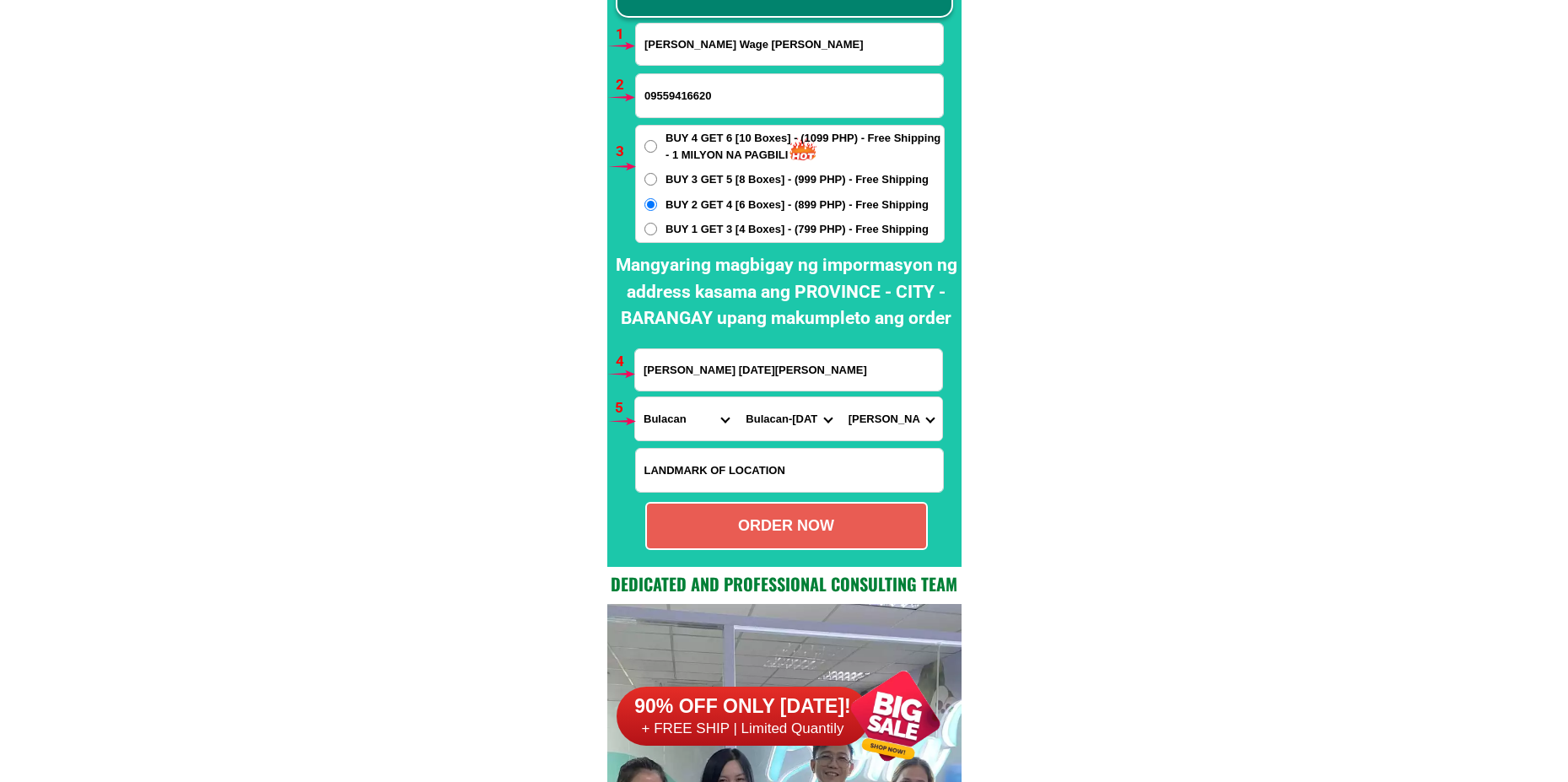
click at [783, 521] on div "ORDER NOW" at bounding box center [786, 526] width 279 height 23
radio input "true"
